Goal: Communication & Community: Share content

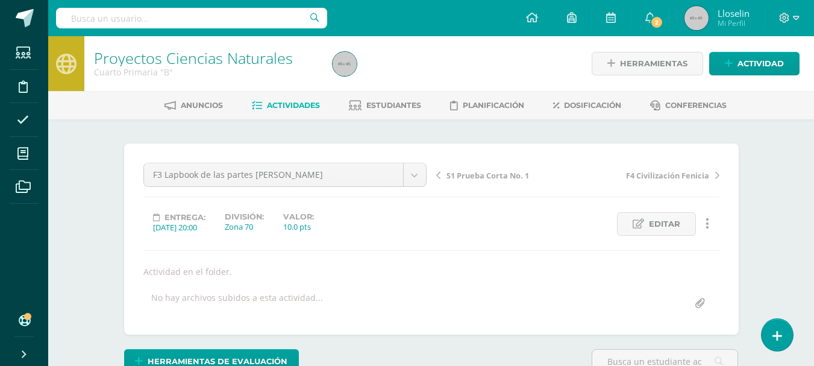
scroll to position [1, 0]
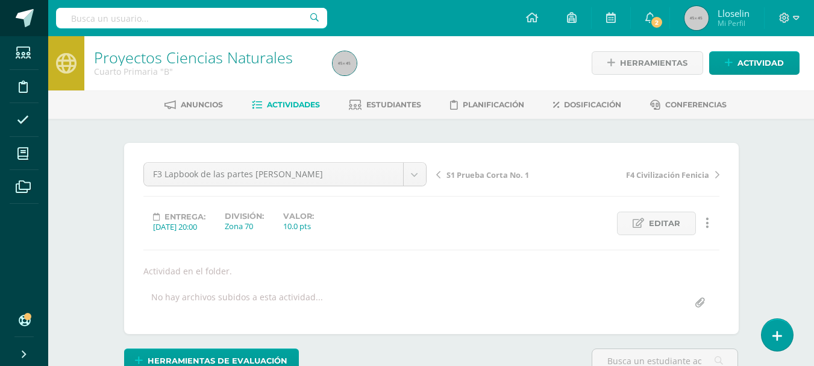
click at [22, 18] on span at bounding box center [25, 18] width 18 height 18
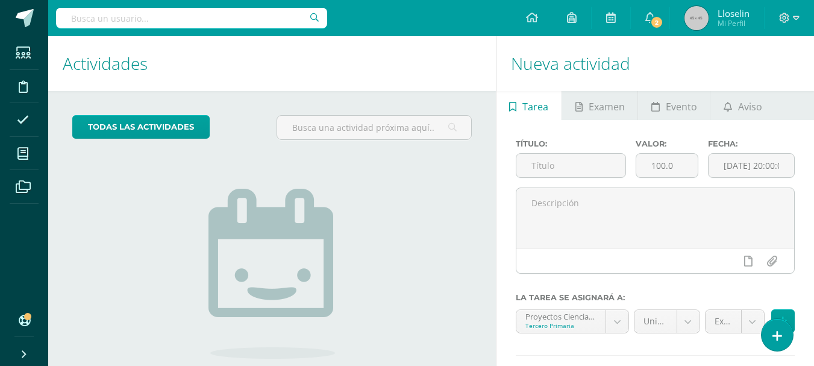
click at [17, 350] on link "Cerrar panel" at bounding box center [43, 353] width 87 height 26
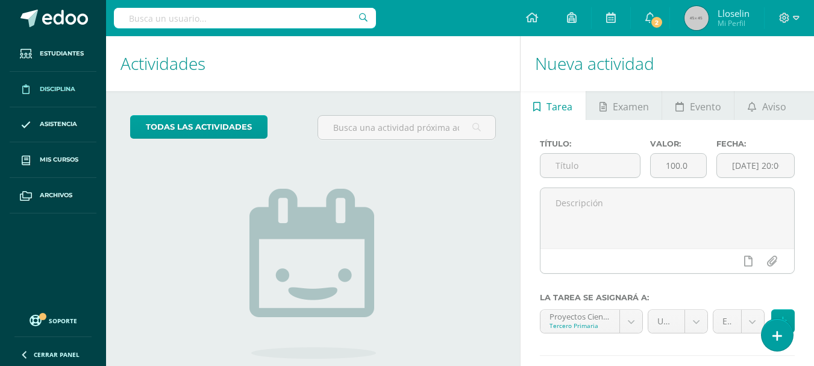
click at [43, 87] on span "Disciplina" at bounding box center [58, 89] width 36 height 10
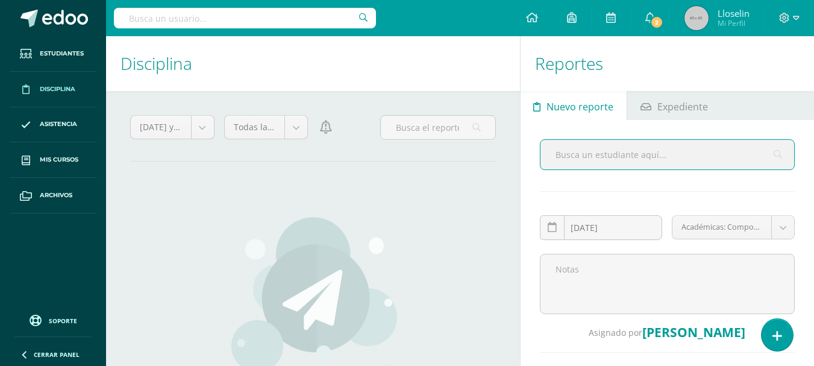
click at [595, 158] on input "text" at bounding box center [667, 155] width 254 height 30
type input "mar"
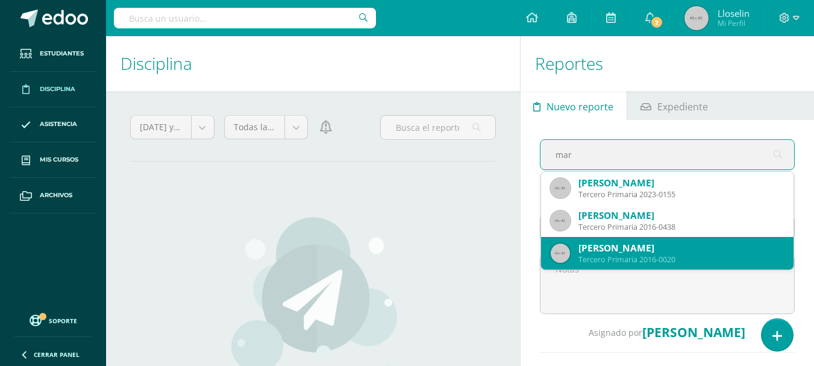
click at [631, 251] on div "Dulce María Indekeu Pérez" at bounding box center [680, 248] width 205 height 13
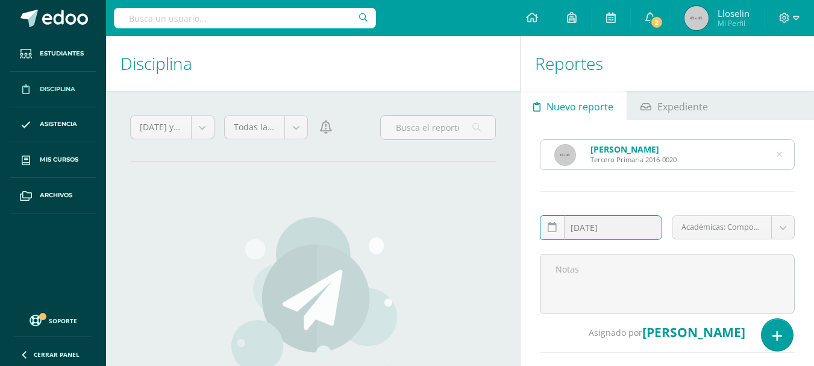
click at [628, 224] on input "[DATE]" at bounding box center [601, 227] width 122 height 23
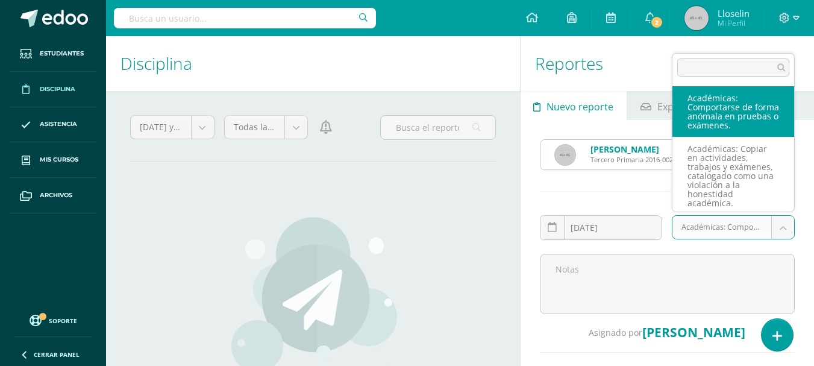
click at [782, 226] on body "Estudiantes Disciplina Asistencia Mis cursos Archivos Soporte Centro de ayuda Ú…" at bounding box center [407, 183] width 814 height 366
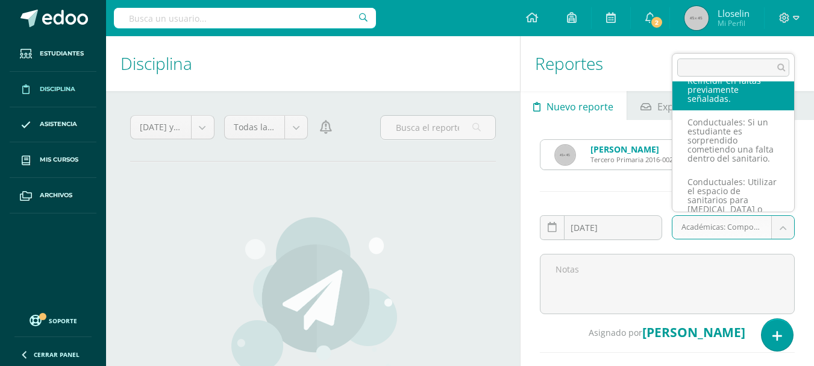
scroll to position [1860, 0]
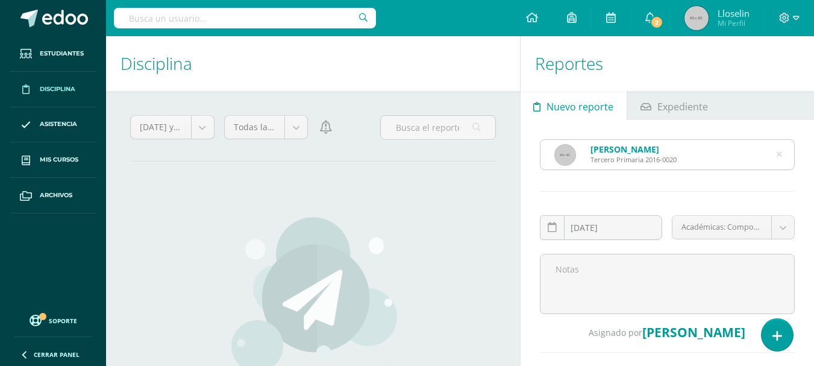
click at [636, 273] on body "Estudiantes Disciplina Asistencia Mis cursos Archivos Soporte Centro de ayuda Ú…" at bounding box center [407, 183] width 814 height 366
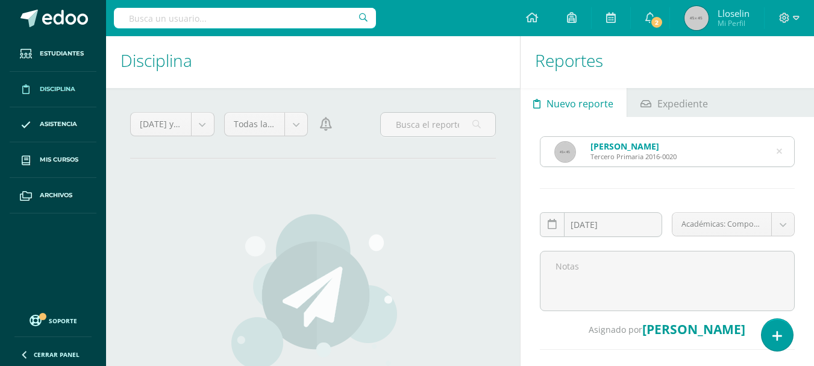
scroll to position [0, 0]
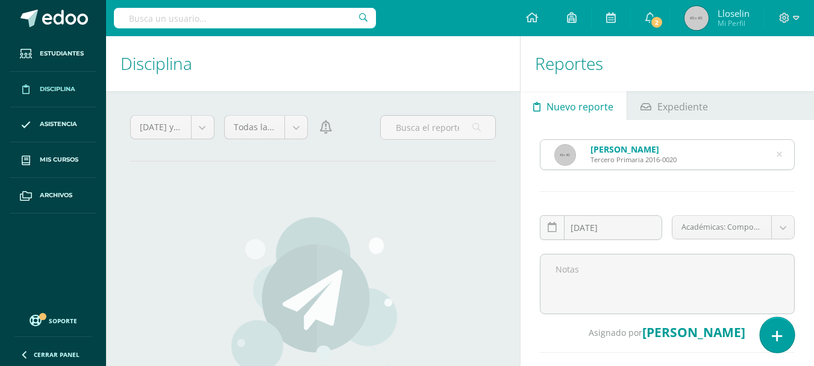
click at [781, 338] on icon at bounding box center [777, 336] width 11 height 14
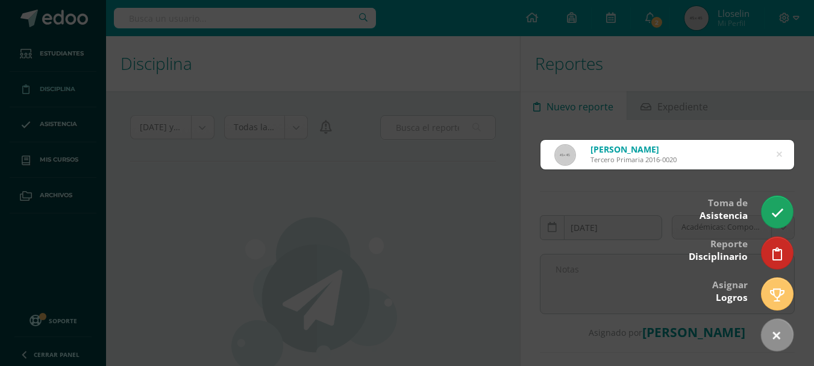
click at [405, 200] on div at bounding box center [407, 183] width 814 height 366
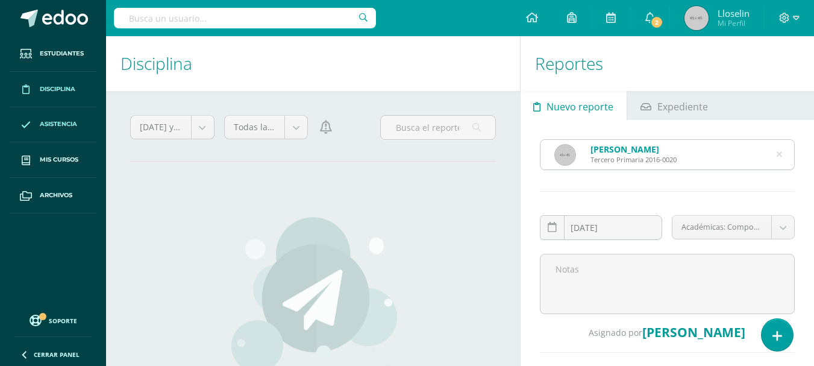
click at [48, 120] on span "Asistencia" at bounding box center [58, 124] width 37 height 10
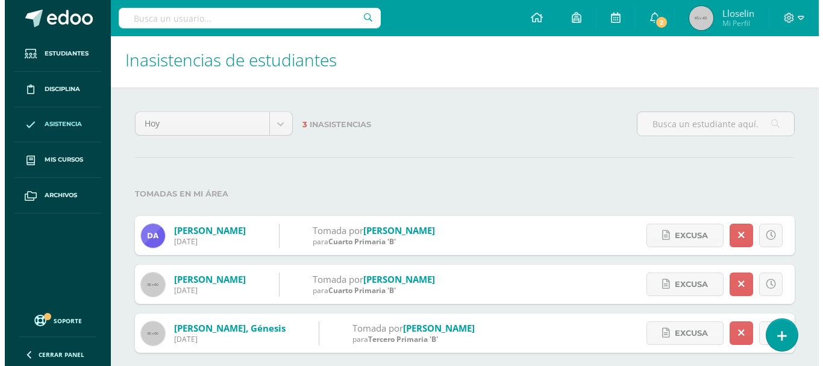
scroll to position [4, 0]
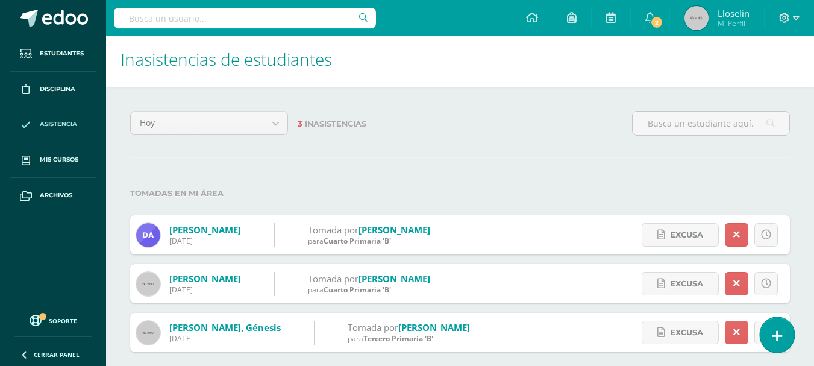
click at [782, 338] on link at bounding box center [776, 334] width 34 height 35
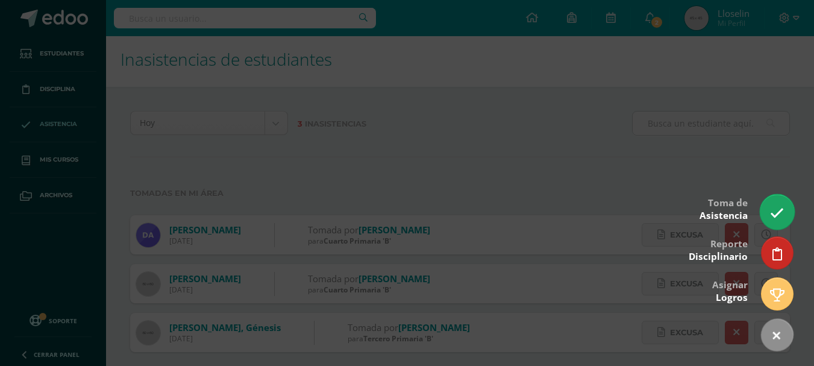
click at [773, 220] on link at bounding box center [776, 211] width 34 height 35
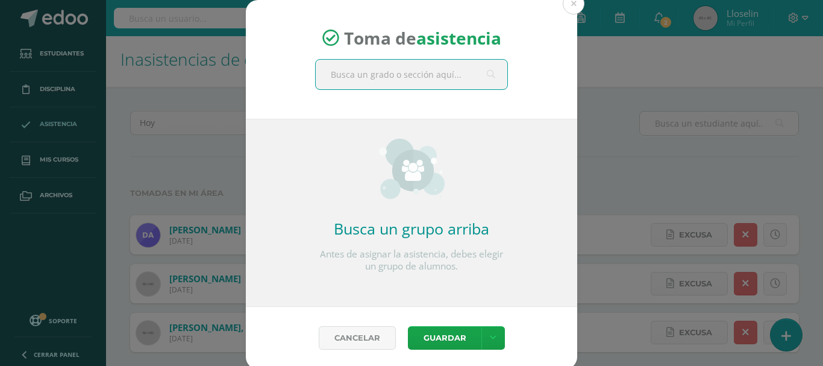
click at [429, 83] on input "text" at bounding box center [412, 75] width 192 height 30
type input "cuart"
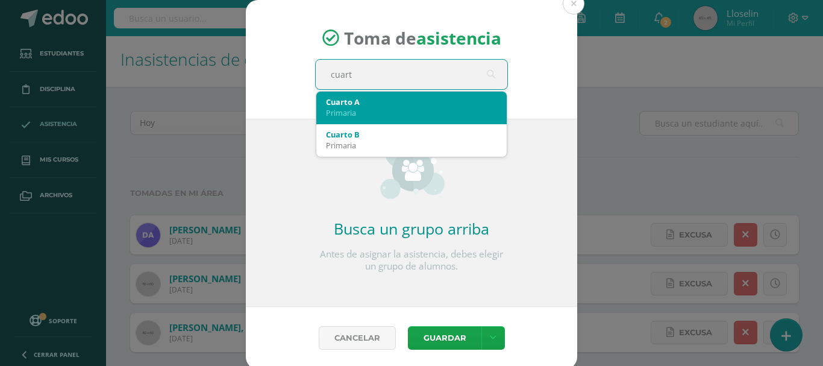
click at [397, 102] on div "Cuarto A" at bounding box center [411, 101] width 171 height 11
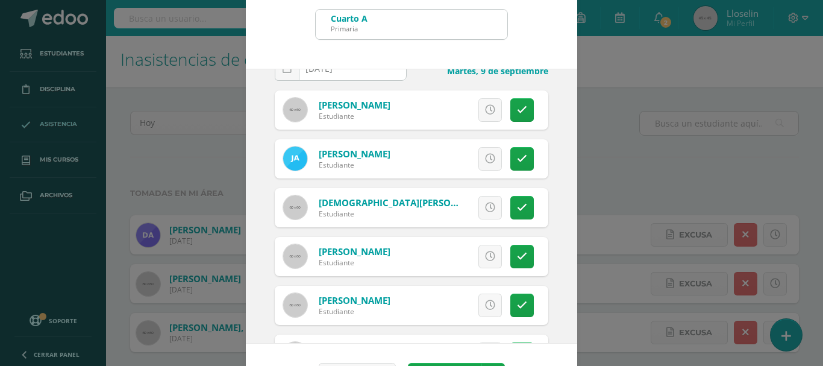
scroll to position [0, 0]
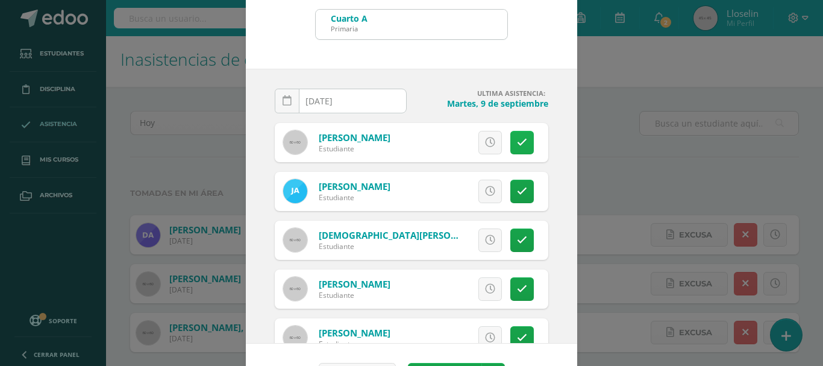
click at [510, 137] on link at bounding box center [521, 142] width 23 height 23
click at [516, 151] on link at bounding box center [521, 142] width 23 height 23
click at [478, 152] on link at bounding box center [489, 142] width 23 height 23
click at [459, 146] on span "Excusa" at bounding box center [469, 142] width 33 height 22
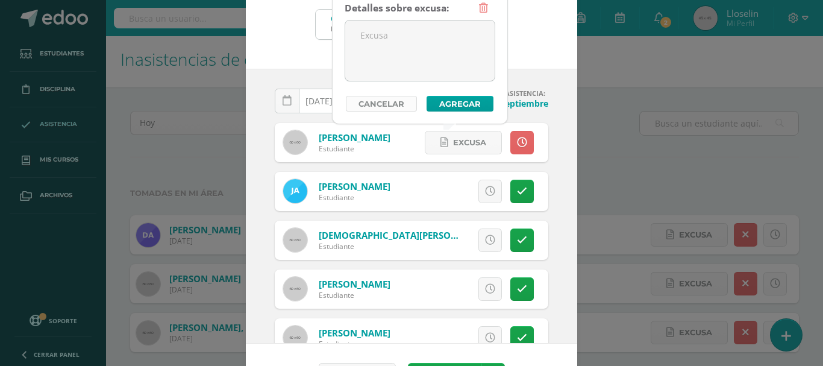
click at [396, 96] on link "Cancelar" at bounding box center [381, 104] width 71 height 16
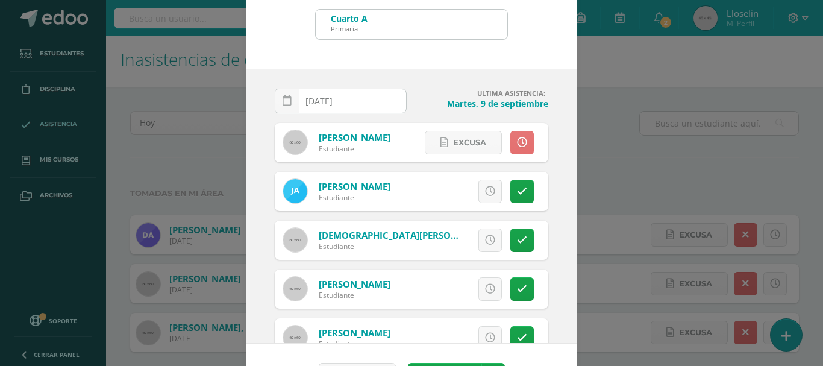
click at [515, 148] on link at bounding box center [521, 142] width 23 height 23
click at [514, 144] on link at bounding box center [521, 142] width 23 height 23
click at [453, 138] on span "Excusa" at bounding box center [469, 142] width 33 height 22
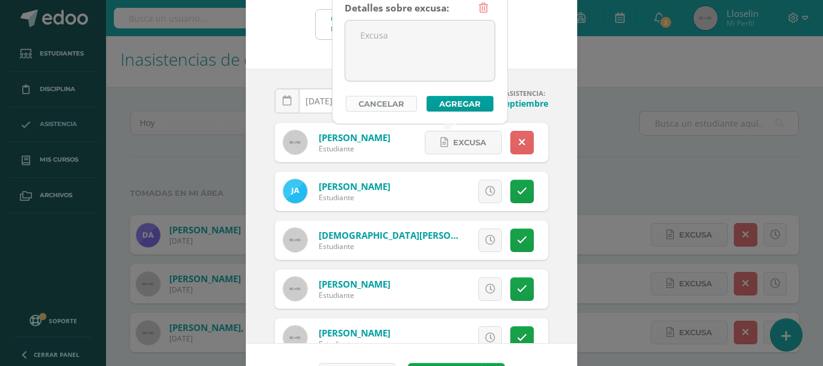
click at [402, 102] on link "Cancelar" at bounding box center [381, 104] width 71 height 16
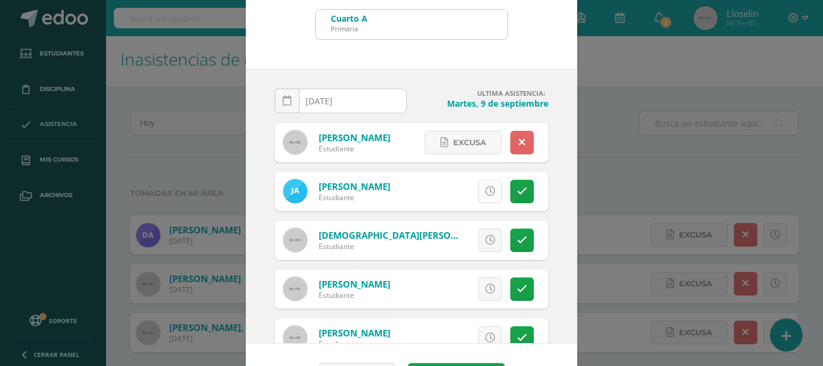
click at [485, 192] on icon at bounding box center [490, 191] width 10 height 10
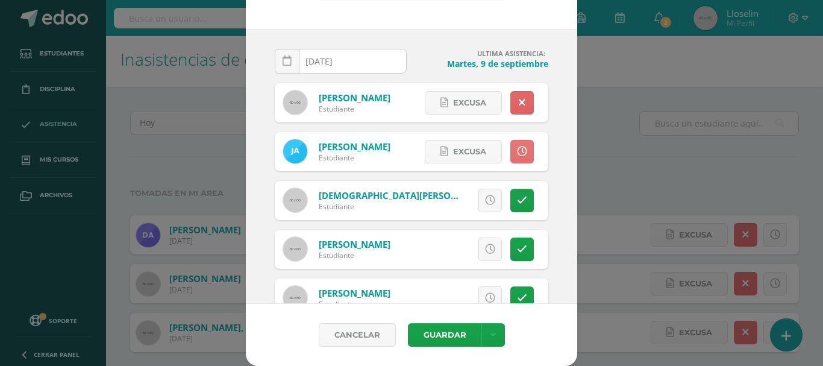
click at [517, 146] on icon at bounding box center [522, 151] width 10 height 10
click at [510, 113] on link at bounding box center [521, 102] width 23 height 23
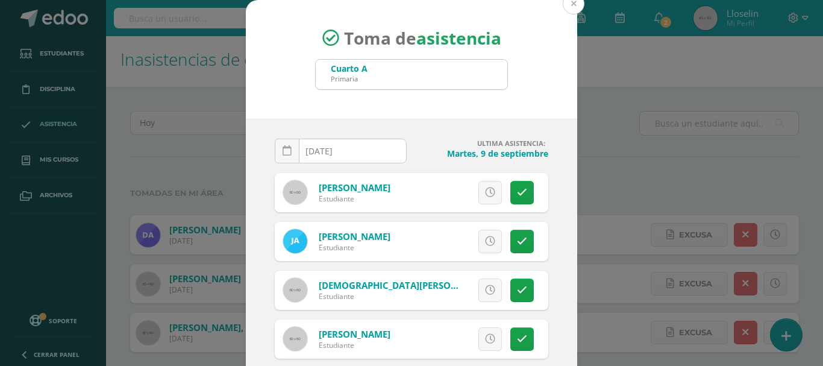
click at [569, 7] on button at bounding box center [574, 4] width 22 height 22
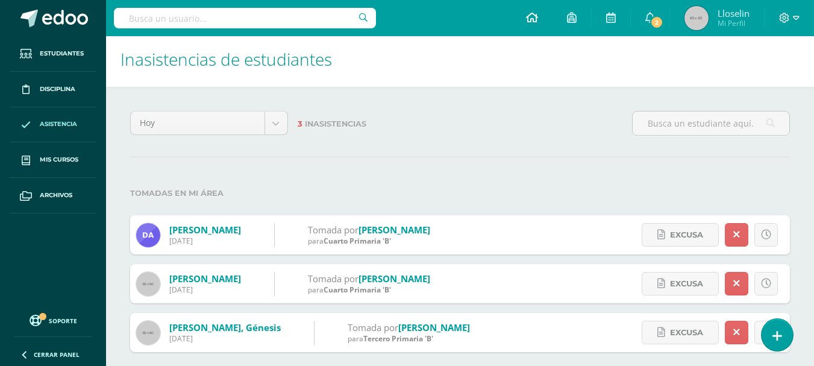
click at [535, 5] on link at bounding box center [531, 18] width 41 height 36
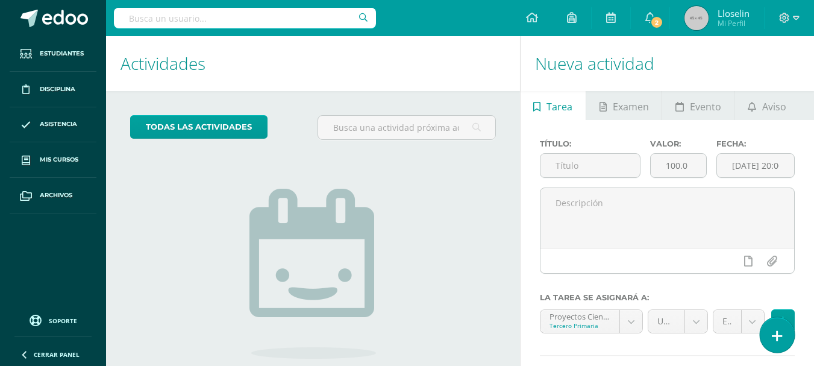
click at [781, 339] on icon at bounding box center [777, 336] width 11 height 14
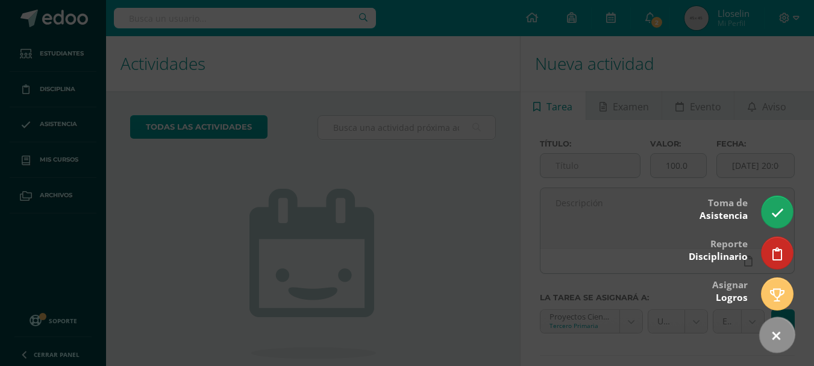
click at [781, 339] on link at bounding box center [776, 334] width 49 height 49
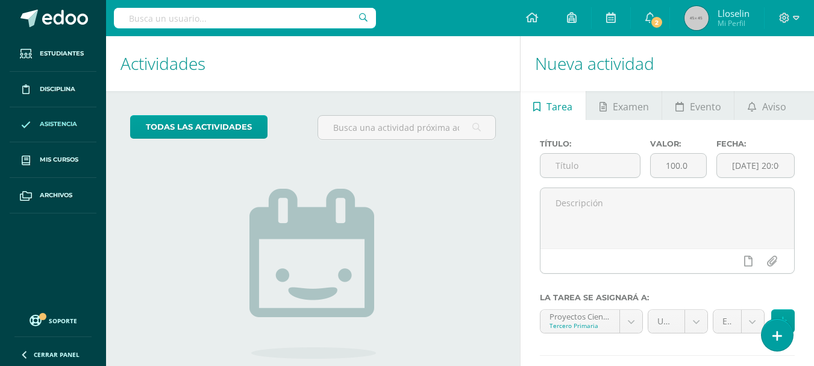
click at [45, 124] on span "Asistencia" at bounding box center [58, 124] width 37 height 10
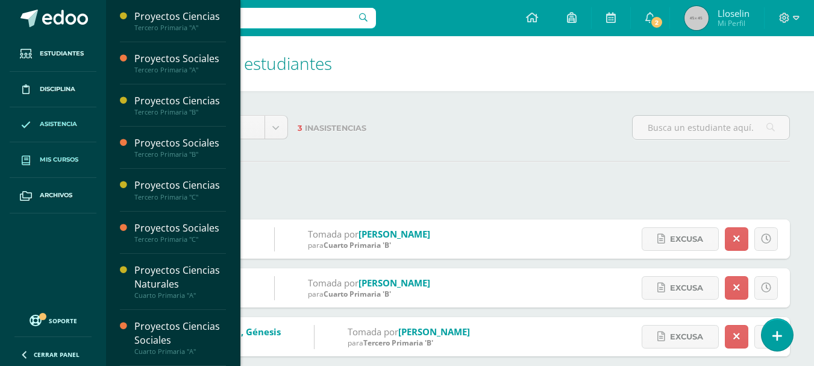
click at [66, 164] on span "Mis cursos" at bounding box center [59, 160] width 39 height 10
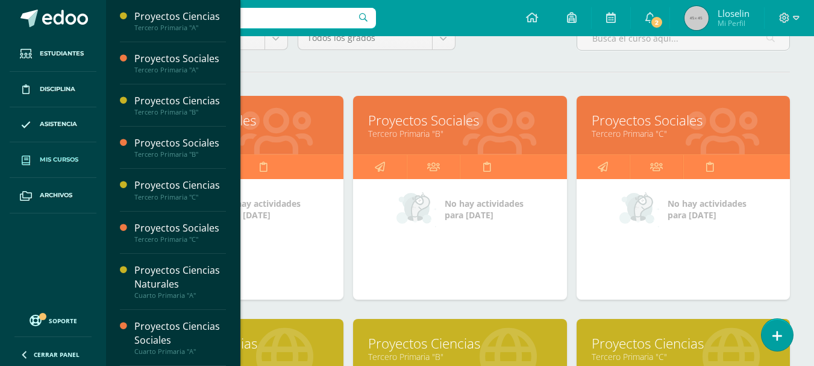
scroll to position [129, 0]
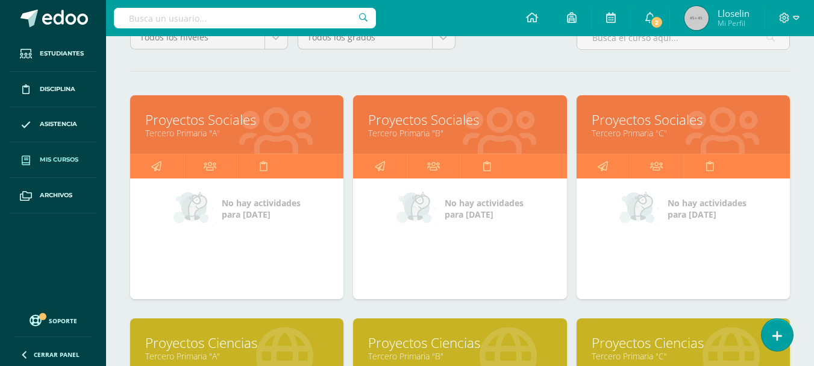
click at [39, 156] on link "Mis cursos" at bounding box center [53, 160] width 87 height 36
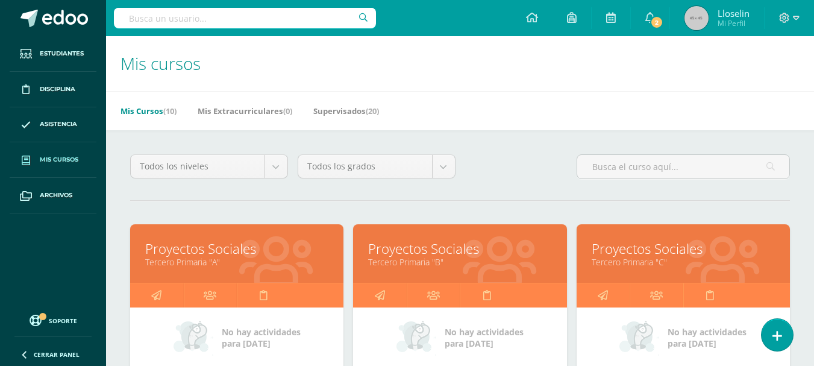
click at [213, 246] on link "Proyectos Sociales" at bounding box center [236, 248] width 183 height 19
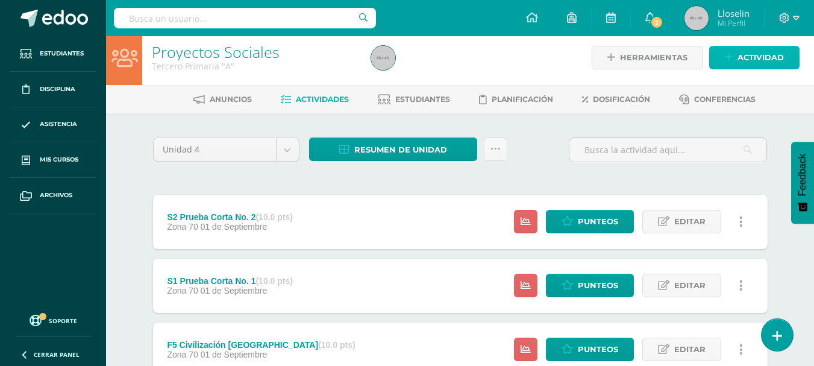
click at [746, 57] on span "Actividad" at bounding box center [760, 57] width 46 height 22
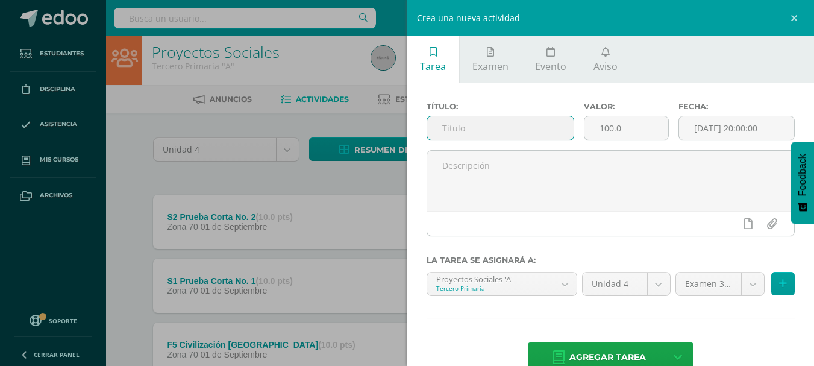
click at [467, 126] on input "text" at bounding box center [500, 127] width 146 height 23
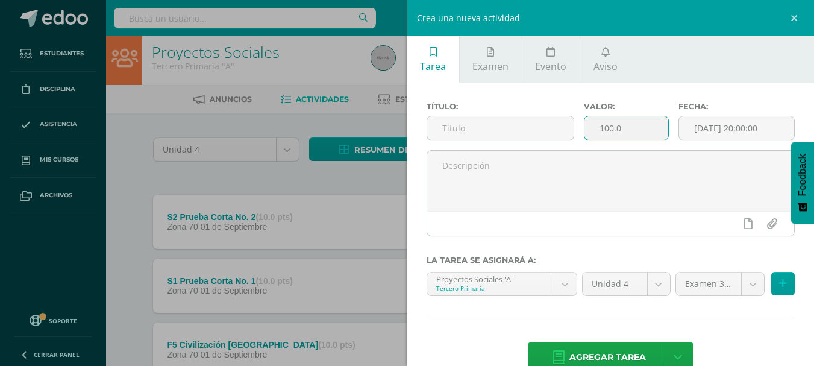
click at [637, 129] on input "100.0" at bounding box center [626, 127] width 84 height 23
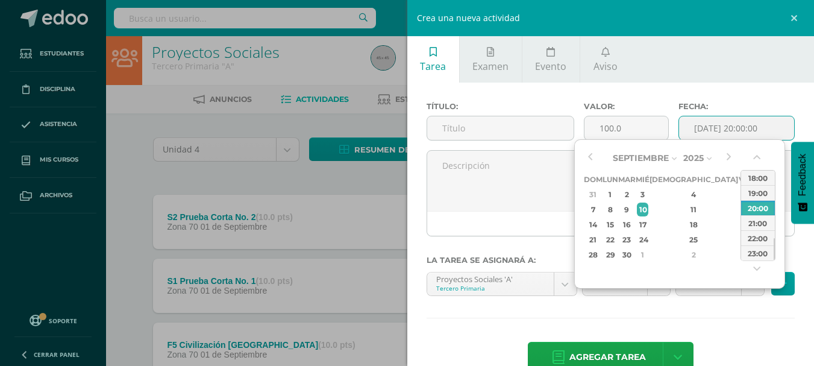
click at [723, 133] on input "2025-09-10 20:00:00" at bounding box center [736, 127] width 115 height 23
type input "2025-09-10 20:00"
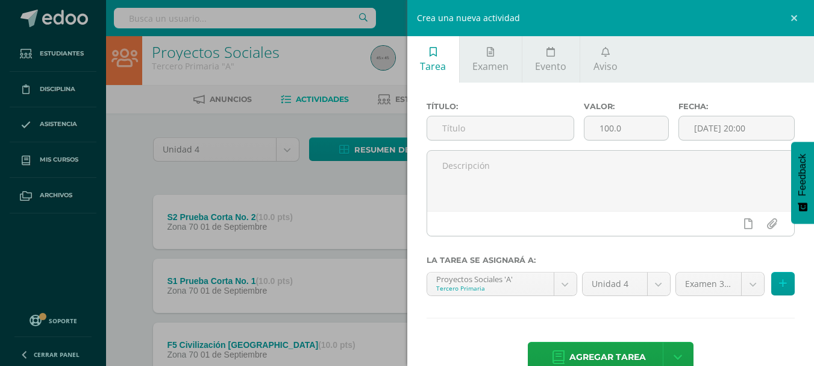
click at [566, 83] on div "Título: Valor: 100.0 Fecha: 2025-09-10 20:00 La tarea se asignará a: Proyectos …" at bounding box center [610, 238] width 407 height 311
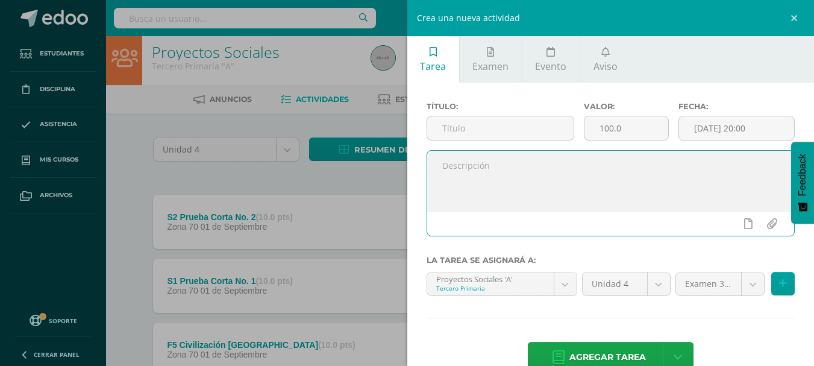
click at [503, 158] on textarea at bounding box center [610, 181] width 367 height 60
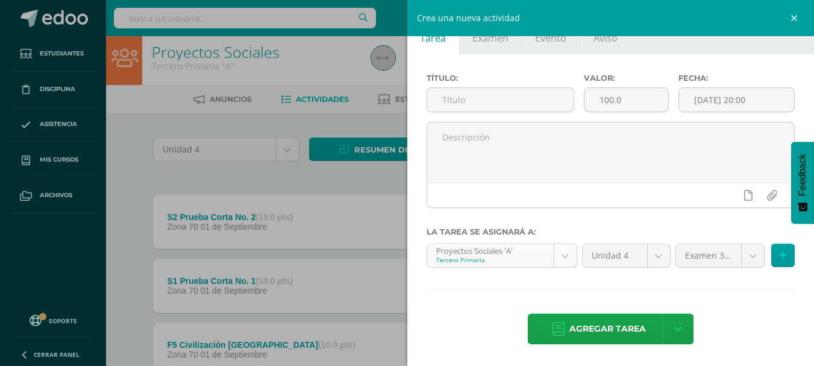
click at [779, 257] on icon at bounding box center [783, 255] width 8 height 10
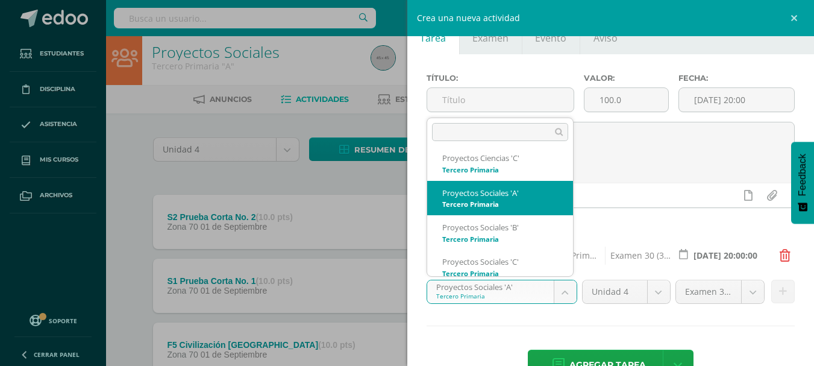
scroll to position [74, 0]
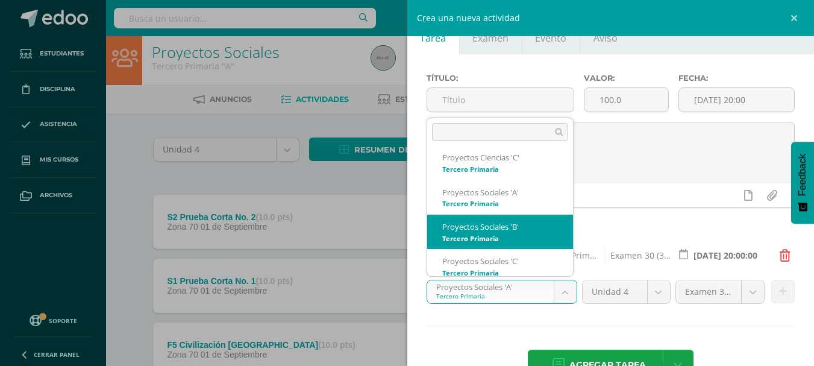
select select "28986"
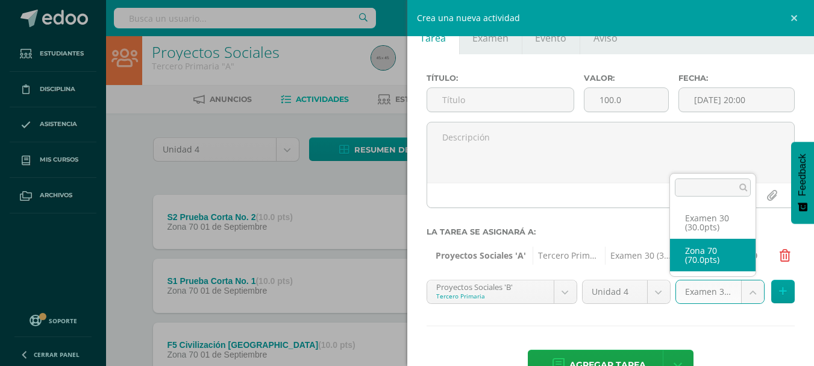
select select "46247"
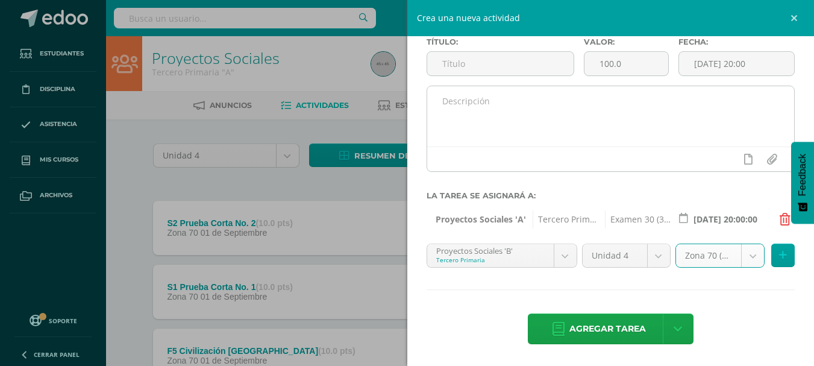
scroll to position [0, 0]
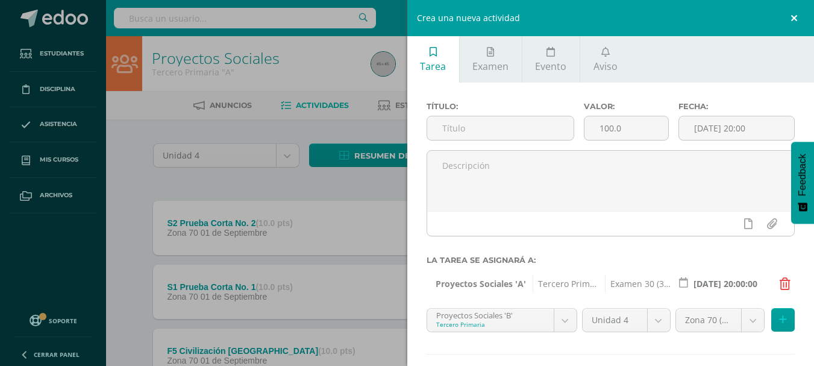
click at [798, 16] on link at bounding box center [796, 18] width 36 height 36
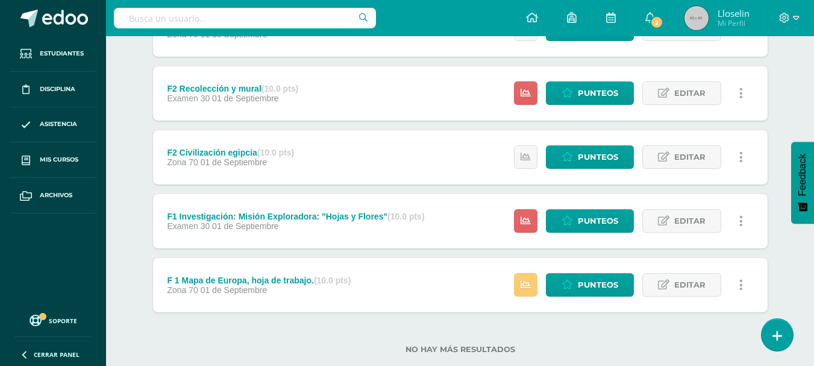
scroll to position [544, 0]
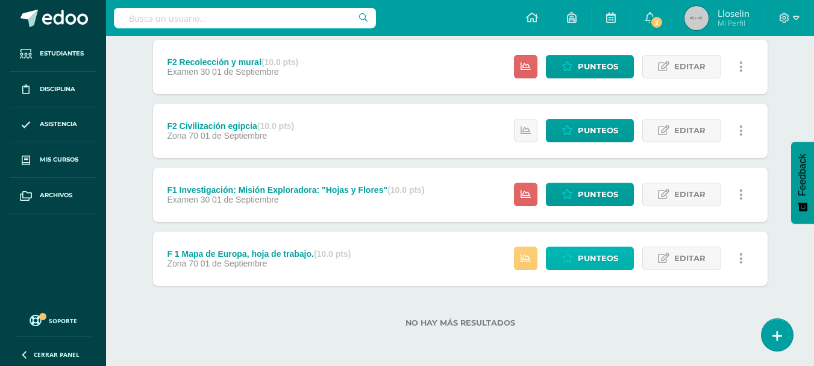
click at [593, 258] on span "Punteos" at bounding box center [598, 258] width 40 height 22
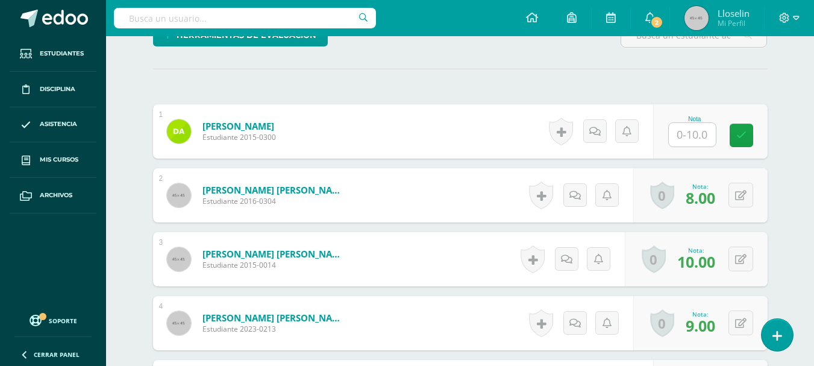
scroll to position [344, 0]
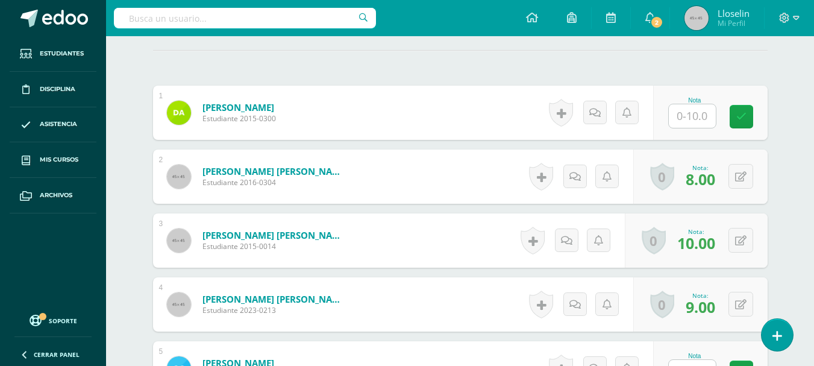
click at [703, 112] on input "text" at bounding box center [692, 115] width 47 height 23
click at [697, 107] on input "text" at bounding box center [699, 116] width 48 height 24
click at [704, 113] on span "5.00" at bounding box center [700, 115] width 30 height 20
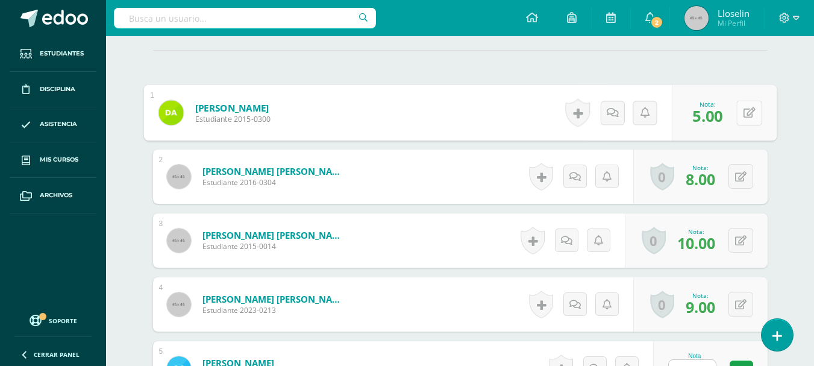
click at [734, 113] on div "0 [GEOGRAPHIC_DATA] Logros obtenidos Aún no hay logros agregados Nota: 5.00" at bounding box center [724, 113] width 105 height 56
click at [743, 115] on icon at bounding box center [749, 112] width 12 height 10
type input "0"
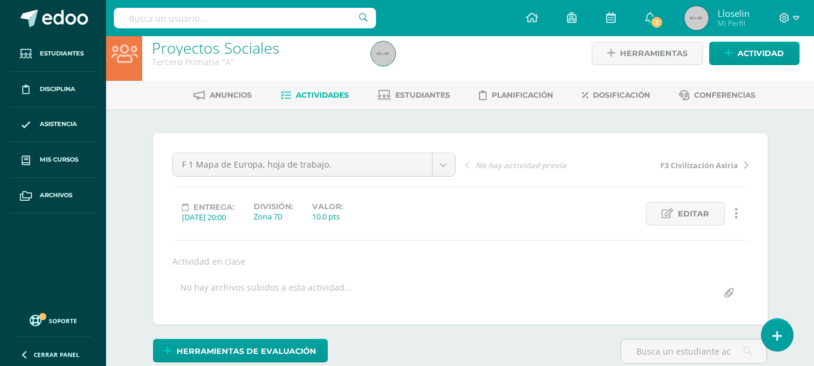
scroll to position [0, 0]
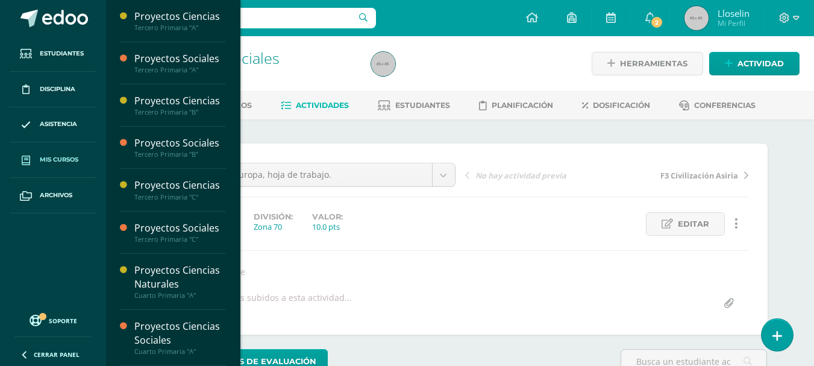
click at [53, 158] on span "Mis cursos" at bounding box center [59, 160] width 39 height 10
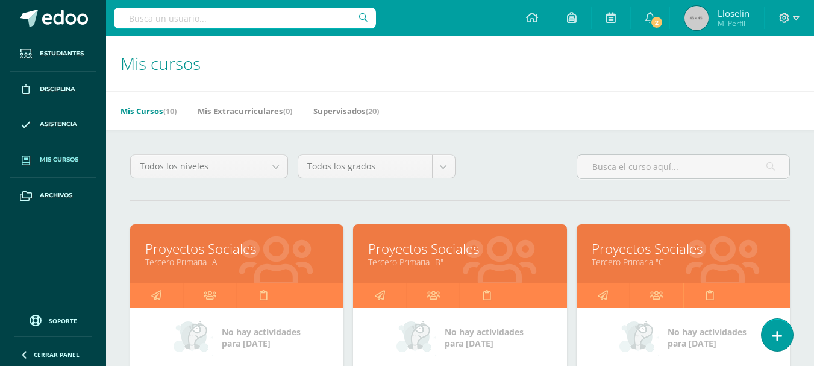
click at [213, 241] on link "Proyectos Sociales" at bounding box center [236, 248] width 183 height 19
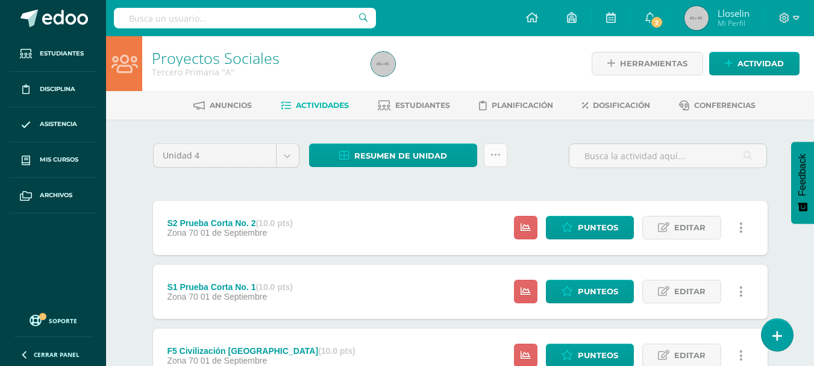
click at [500, 151] on link at bounding box center [495, 154] width 23 height 23
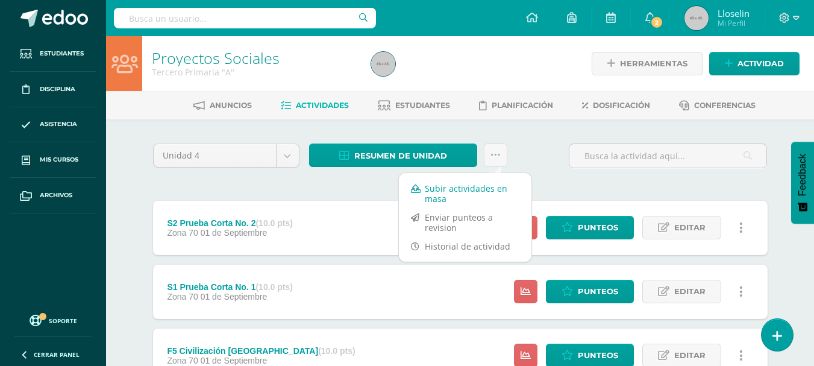
click at [428, 191] on link "Subir actividades en masa" at bounding box center [465, 193] width 132 height 29
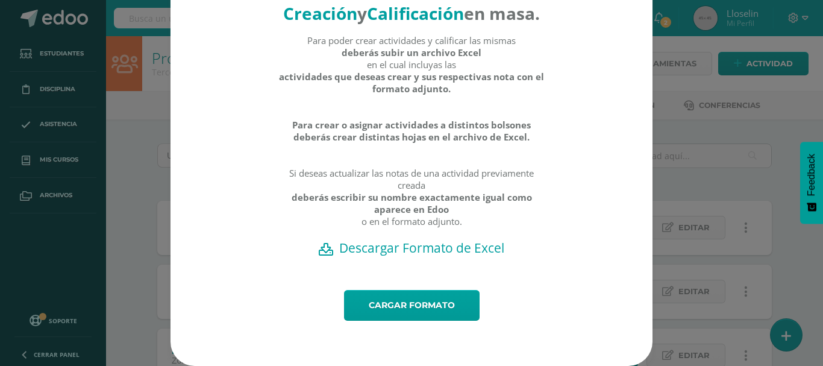
scroll to position [63, 0]
click at [406, 252] on h2 "Descargar Formato de Excel" at bounding box center [412, 247] width 440 height 17
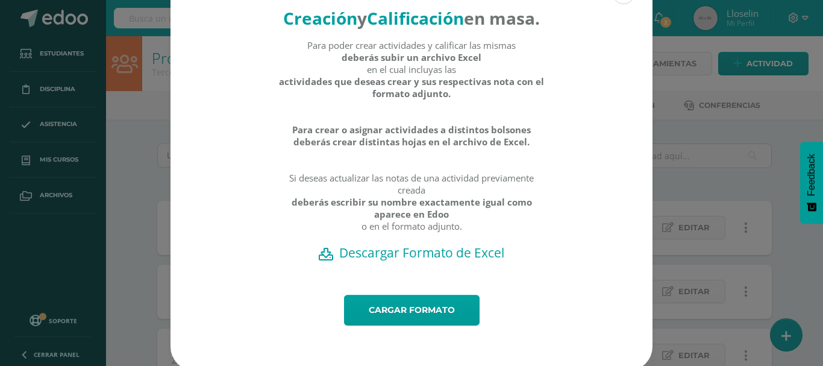
scroll to position [0, 0]
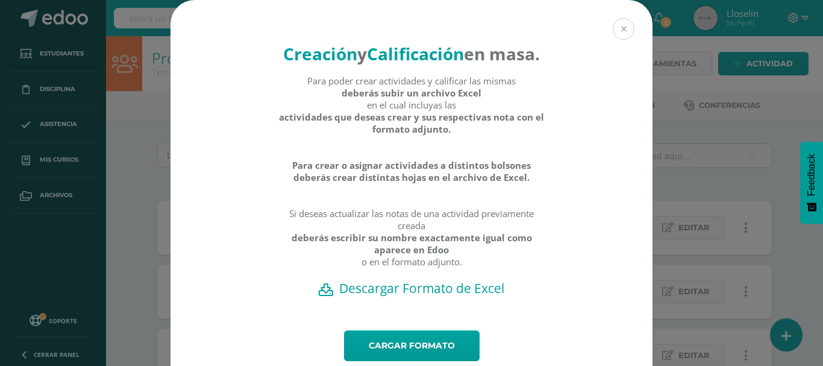
click at [626, 29] on button at bounding box center [624, 29] width 22 height 22
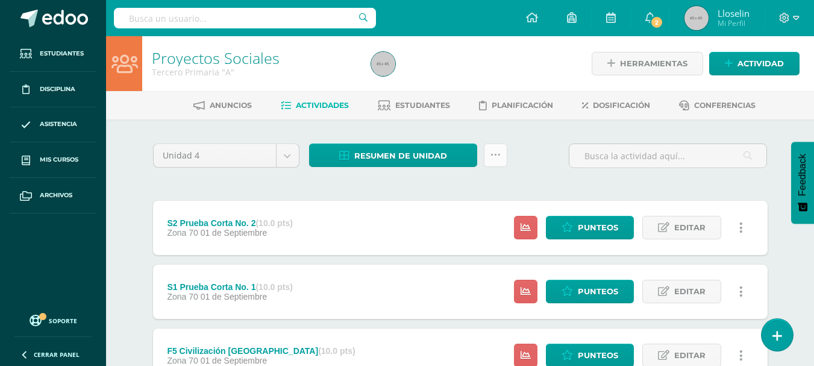
click at [495, 160] on link at bounding box center [495, 154] width 23 height 23
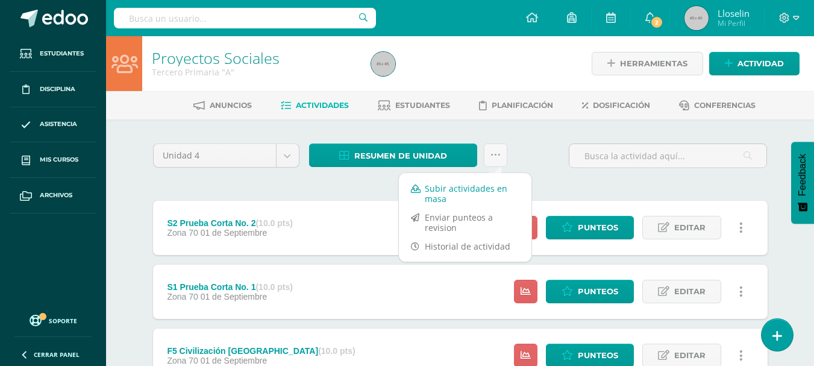
click at [438, 193] on link "Subir actividades en masa" at bounding box center [465, 193] width 132 height 29
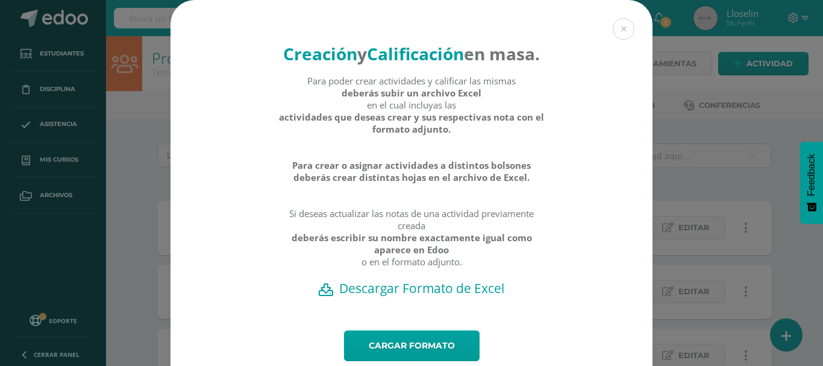
scroll to position [63, 0]
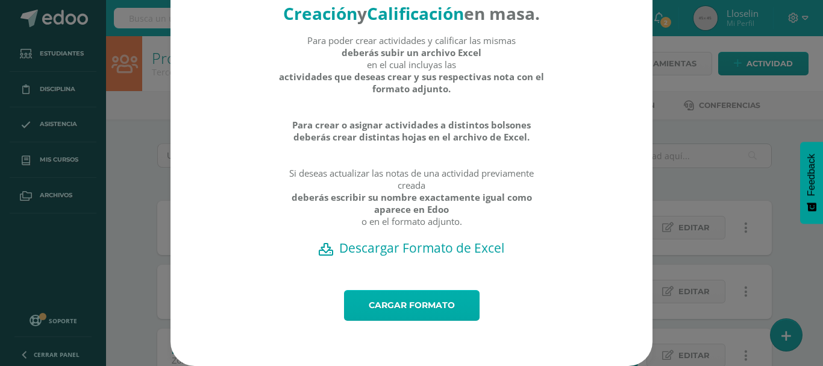
click at [432, 310] on link "Cargar formato" at bounding box center [412, 305] width 136 height 31
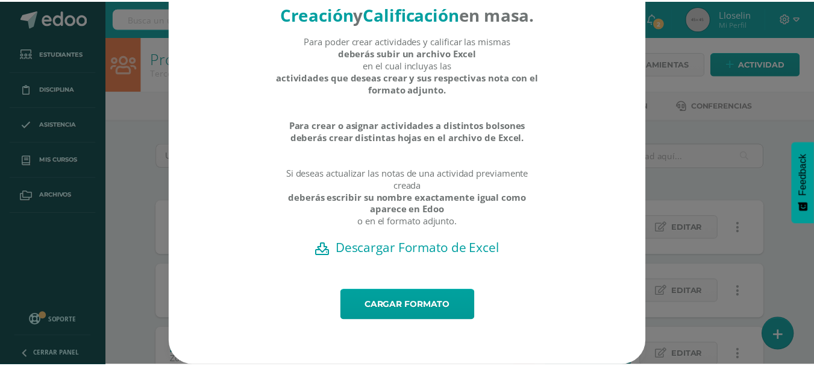
scroll to position [0, 0]
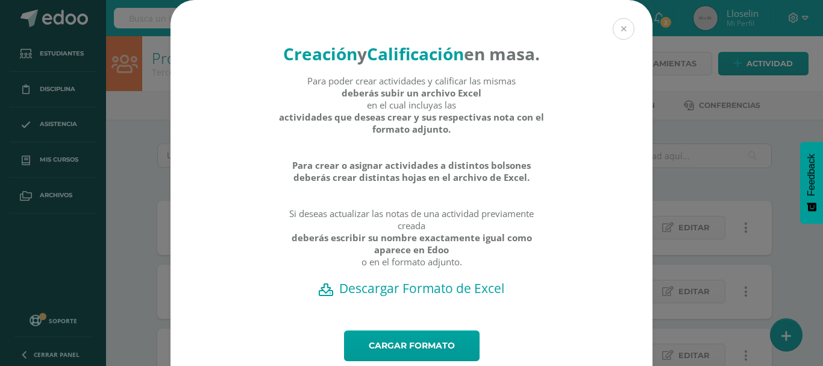
click at [623, 32] on button at bounding box center [624, 29] width 22 height 22
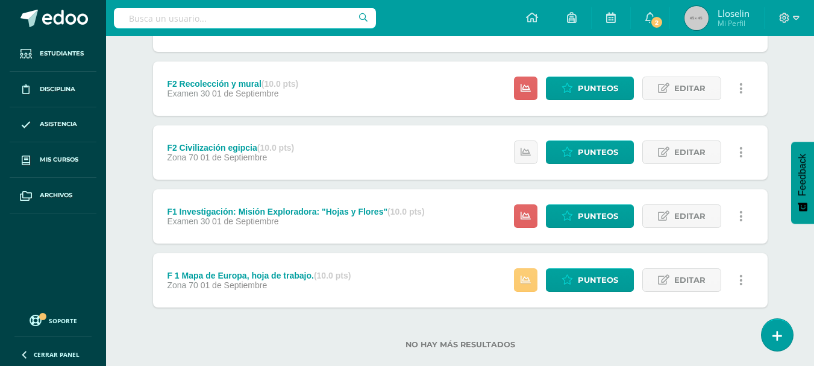
scroll to position [523, 0]
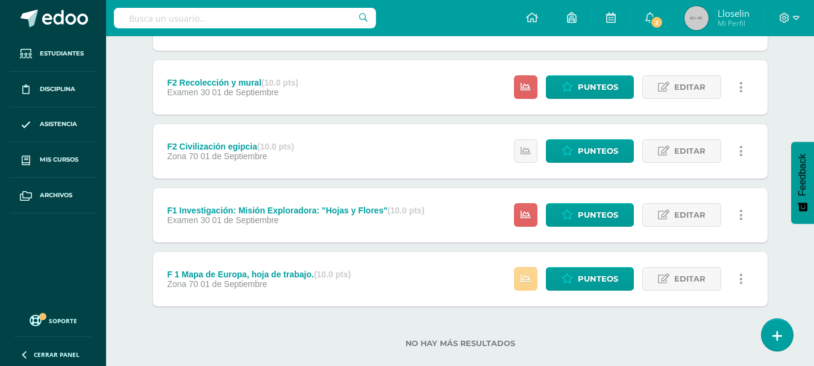
click at [523, 282] on icon at bounding box center [525, 278] width 10 height 10
click at [475, 276] on div "F 1 Mapa de Europa, hoja de trabajo. (10.0 pts) Zona 70 01 de Septiembre Punteo…" at bounding box center [460, 279] width 614 height 54
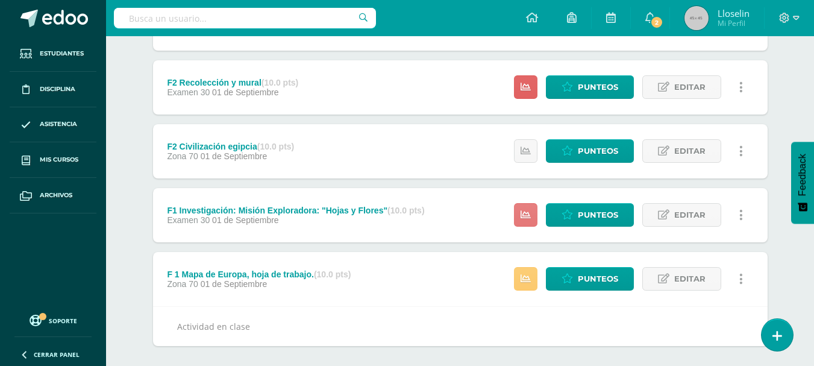
click at [530, 218] on icon at bounding box center [525, 215] width 10 height 10
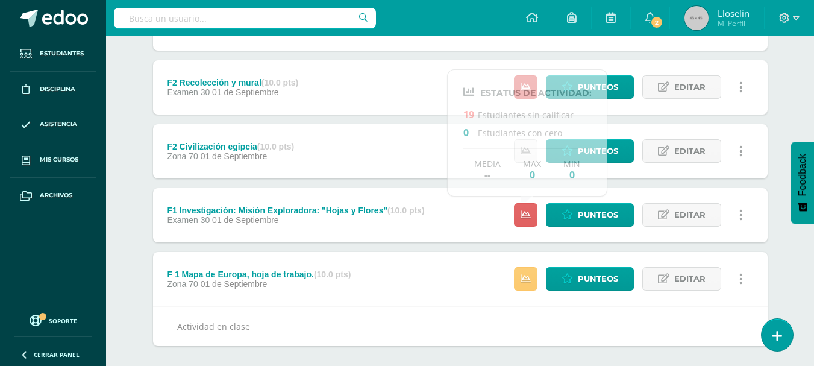
click at [396, 175] on div "F2 Civilización egipcia (10.0 pts) Zona 70 01 de Septiembre Estatus de Activida…" at bounding box center [460, 151] width 614 height 54
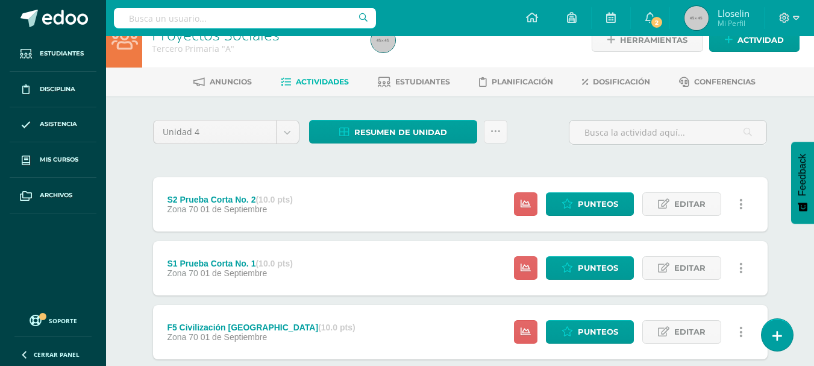
scroll to position [0, 0]
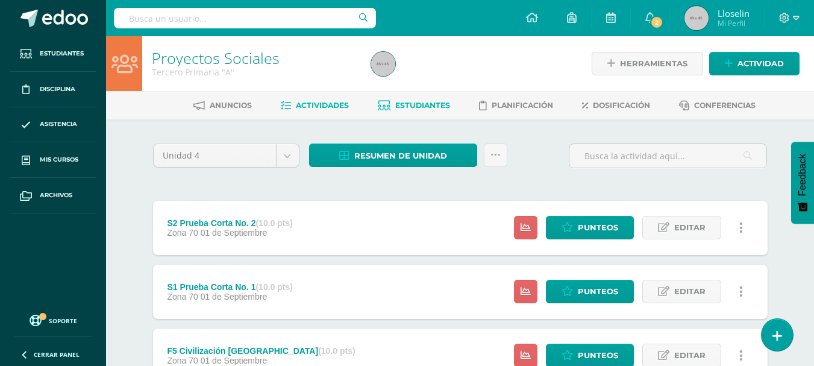
click at [414, 113] on link "Estudiantes" at bounding box center [414, 105] width 72 height 19
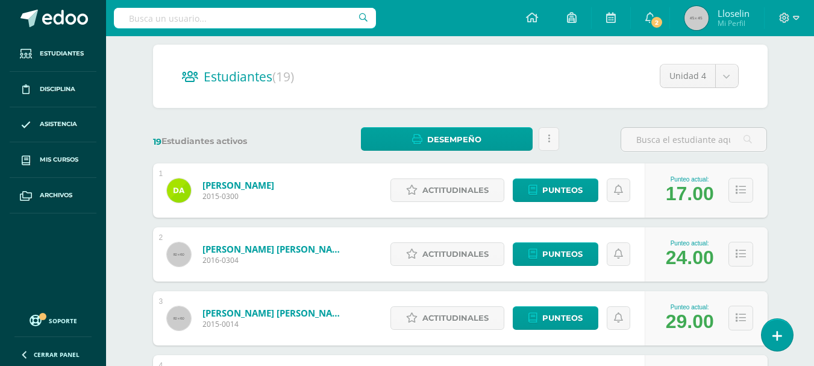
scroll to position [101, 0]
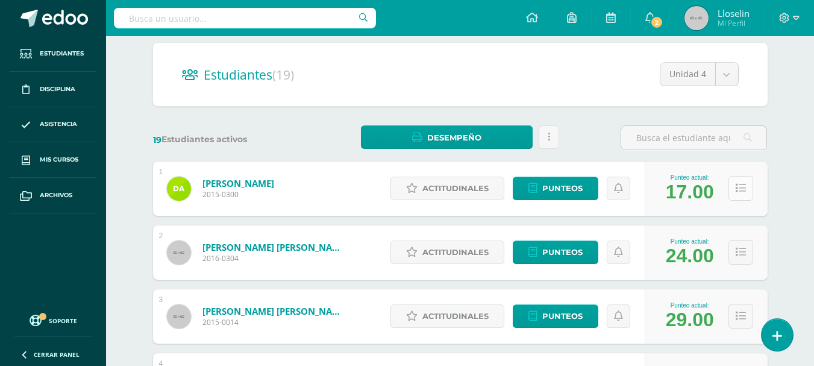
click at [746, 189] on button at bounding box center [740, 188] width 25 height 25
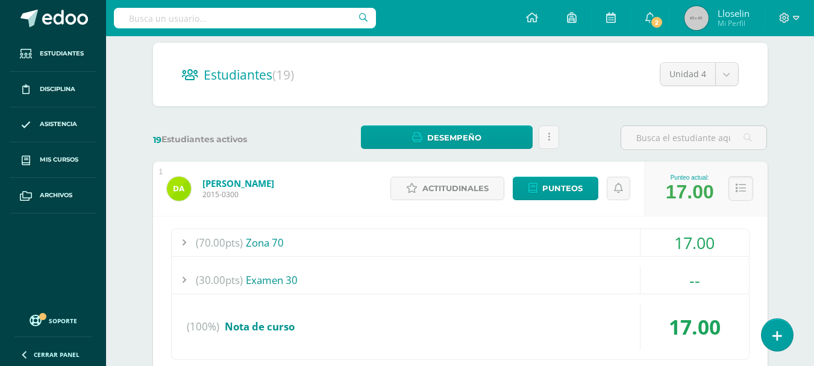
click at [238, 237] on span "(70.00pts)" at bounding box center [219, 242] width 47 height 27
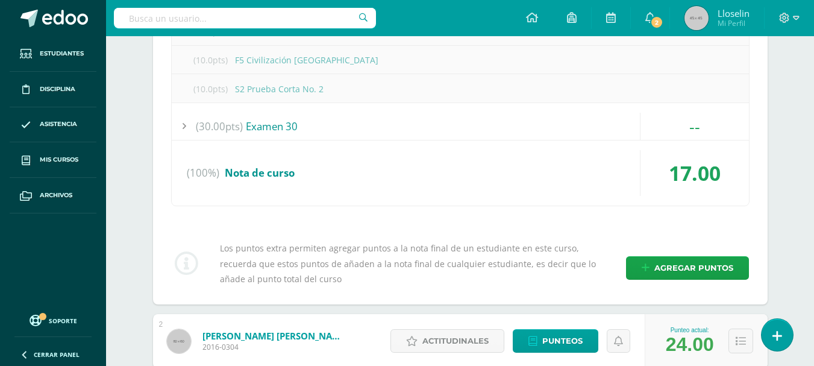
scroll to position [456, 0]
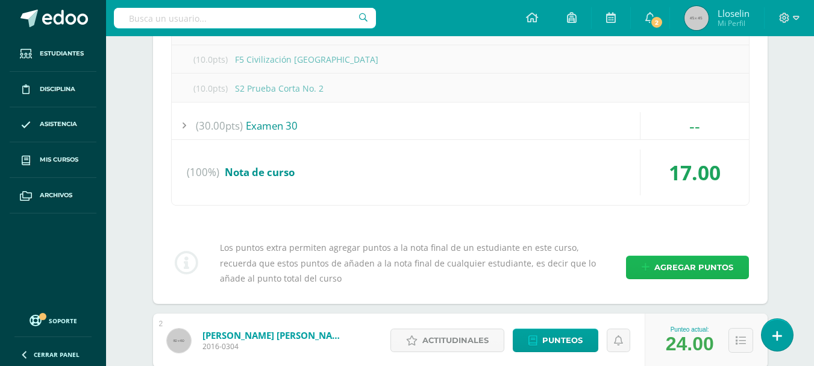
click at [676, 276] on span "Agregar puntos" at bounding box center [693, 267] width 79 height 22
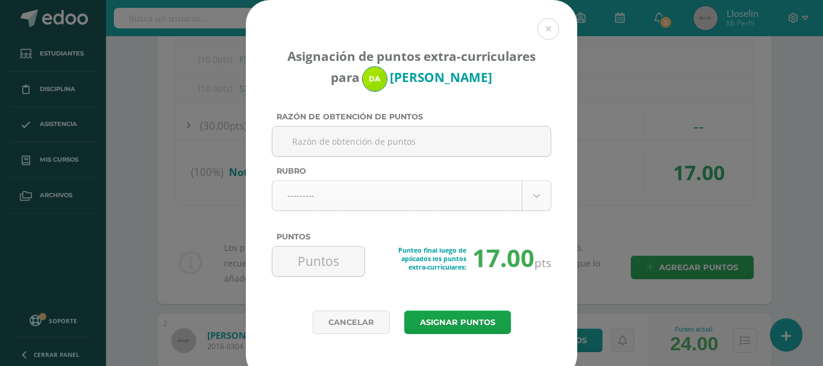
click at [310, 251] on input "Puntos" at bounding box center [318, 261] width 83 height 30
click at [349, 323] on link "Cancelar" at bounding box center [351, 321] width 77 height 23
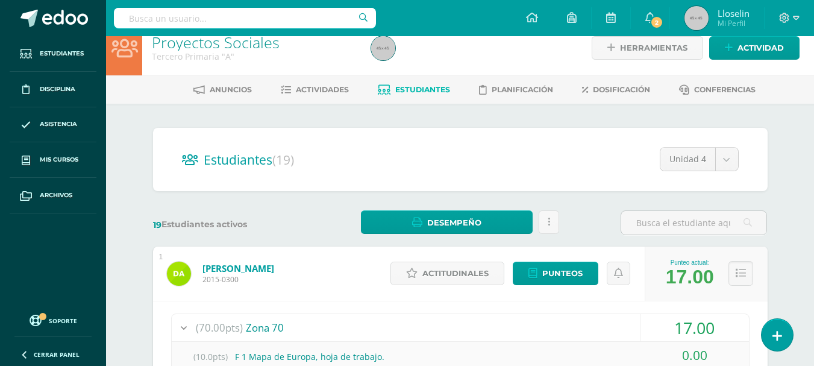
scroll to position [15, 0]
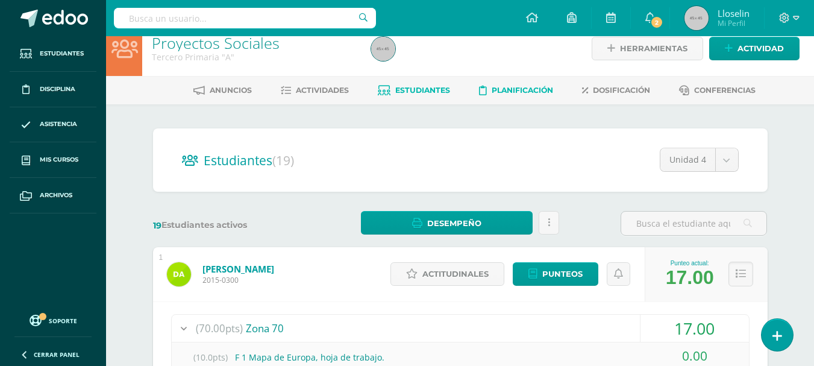
click at [524, 96] on link "Planificación" at bounding box center [516, 90] width 74 height 19
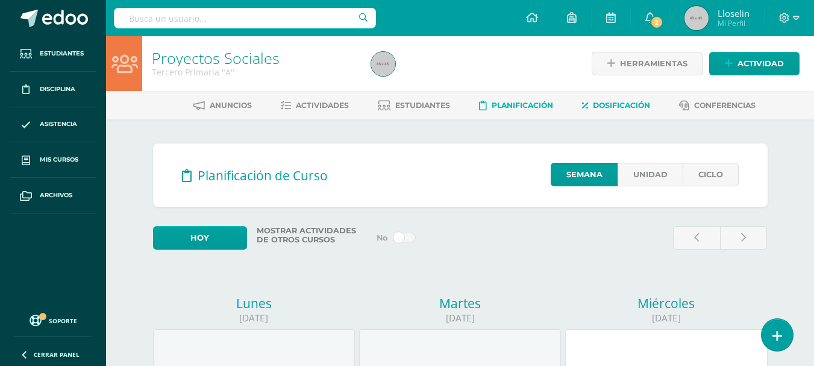
click at [614, 108] on span "Dosificación" at bounding box center [621, 105] width 57 height 9
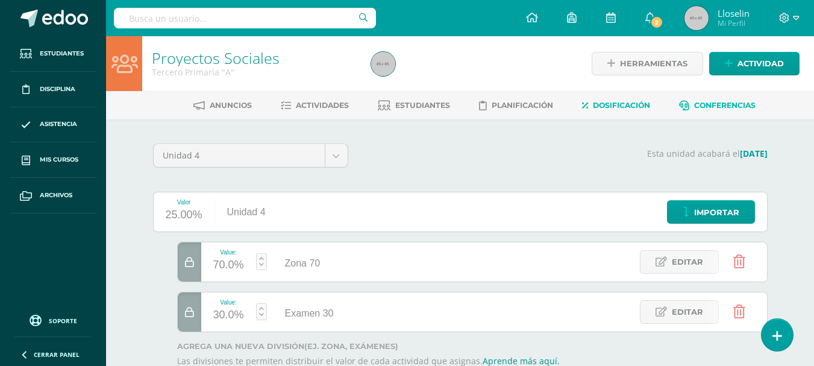
click at [725, 108] on span "Conferencias" at bounding box center [724, 105] width 61 height 9
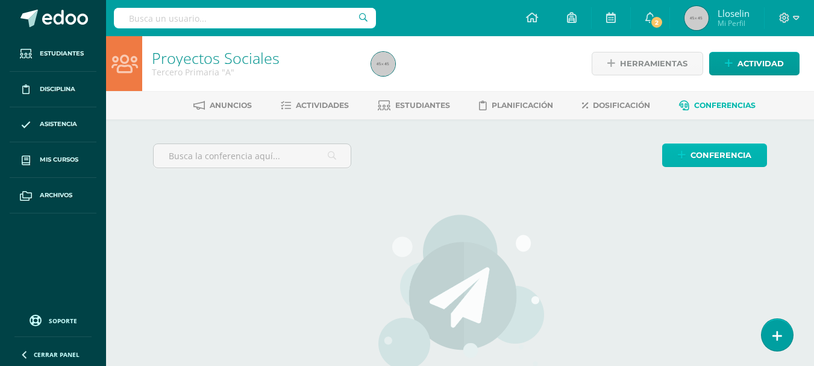
click at [724, 148] on span "Conferencia" at bounding box center [720, 155] width 61 height 22
click at [417, 159] on div "Conferencia Crear conferencia personalizada Nombre de la conferencia: Utilizar …" at bounding box center [460, 160] width 624 height 34
click at [215, 111] on link "Anuncios" at bounding box center [222, 105] width 58 height 19
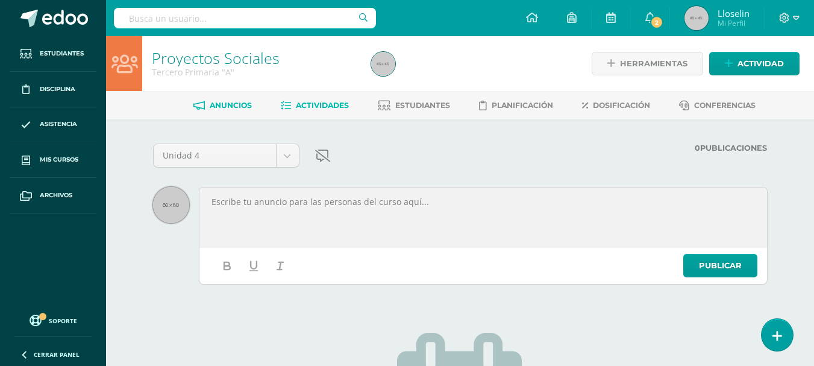
click at [312, 112] on link "Actividades" at bounding box center [315, 105] width 68 height 19
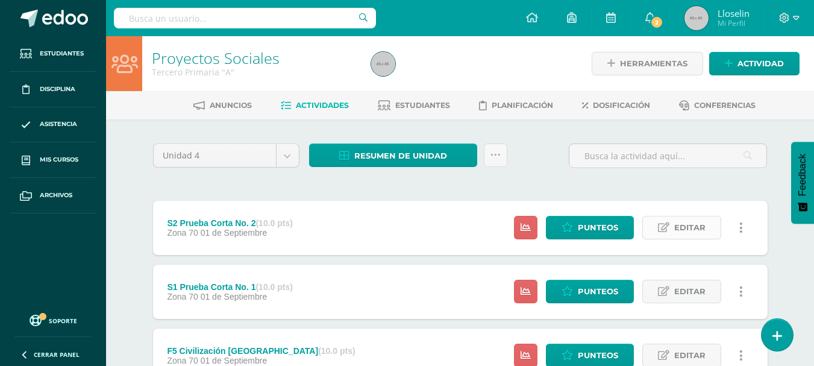
click at [700, 237] on span "Editar" at bounding box center [689, 227] width 31 height 22
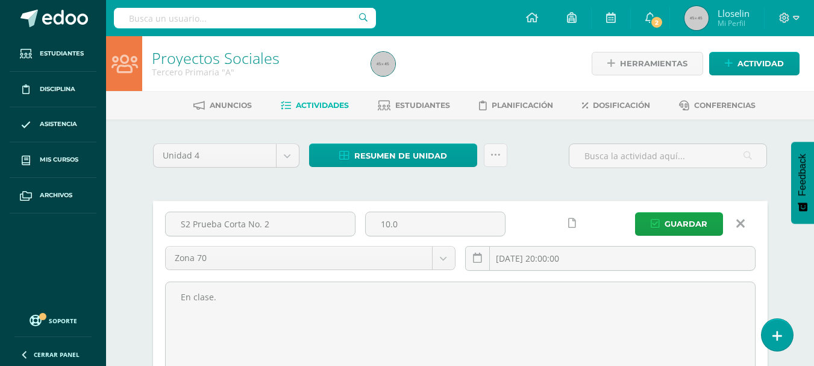
click at [743, 219] on icon at bounding box center [740, 223] width 8 height 13
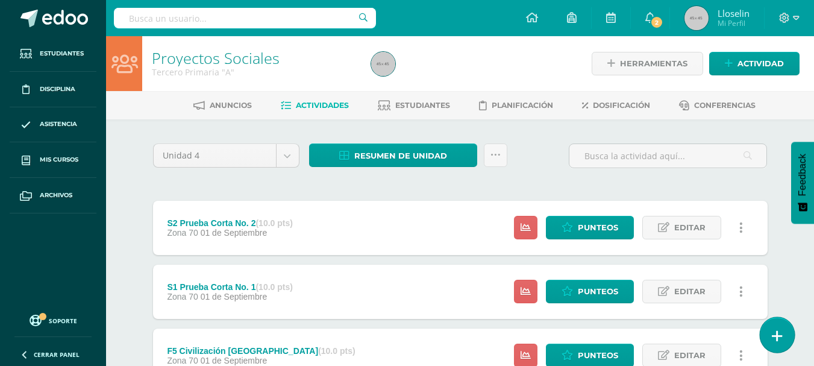
click at [781, 341] on icon at bounding box center [777, 336] width 11 height 14
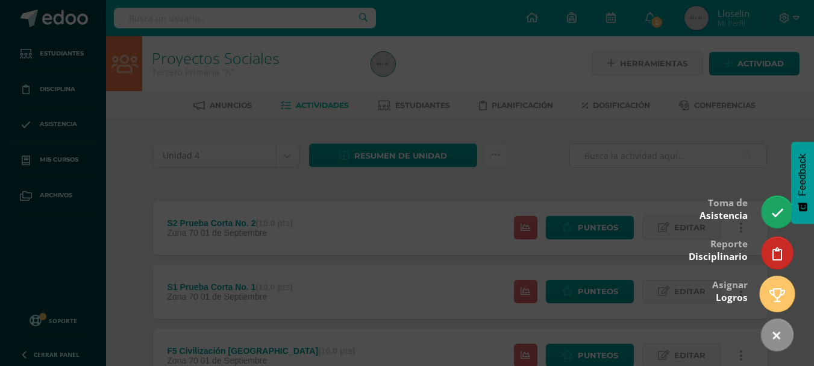
click at [773, 287] on link at bounding box center [776, 293] width 34 height 35
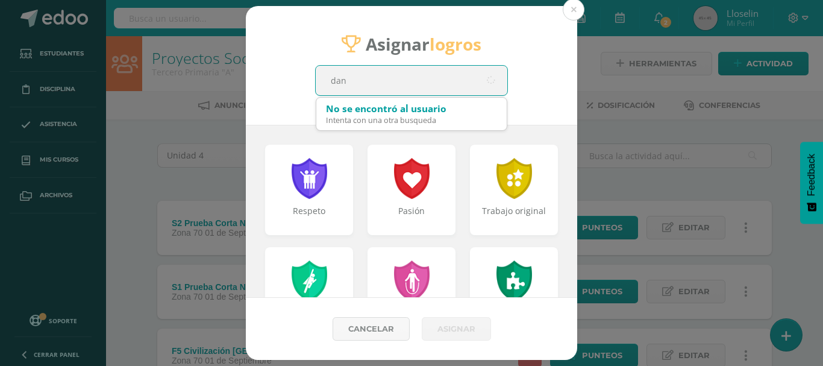
type input "dani"
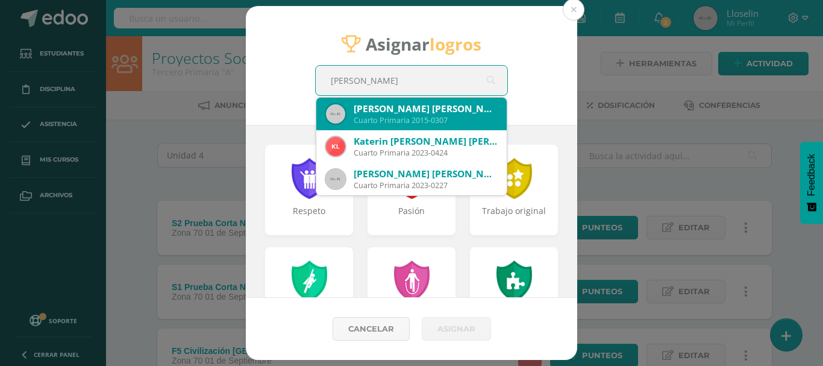
click at [365, 117] on div "Cuarto Primaria 2015-0307" at bounding box center [425, 120] width 143 height 10
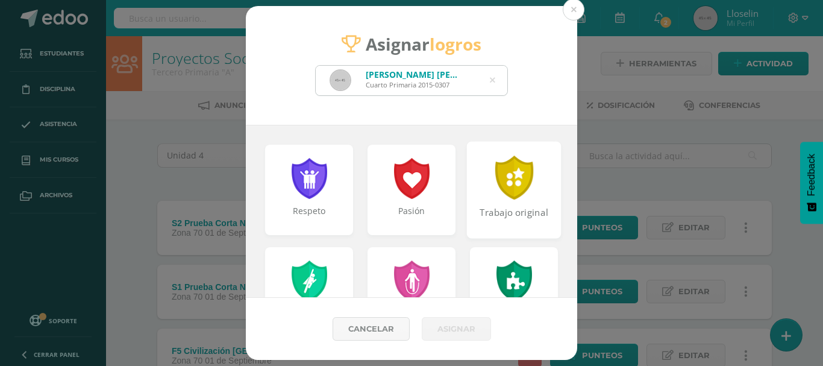
click at [514, 201] on div "Trabajo original" at bounding box center [514, 189] width 95 height 97
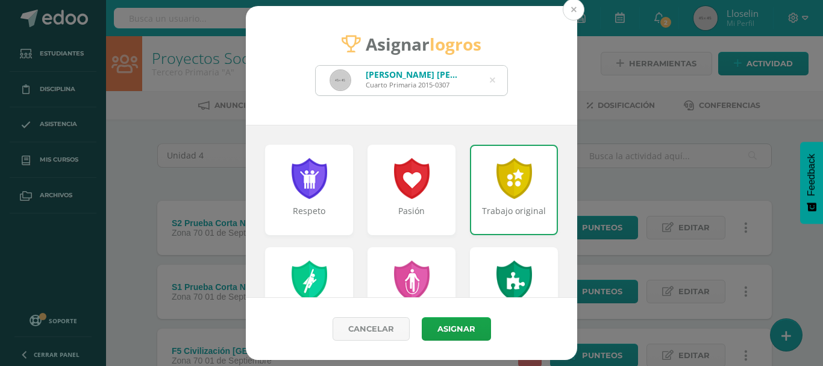
click at [572, 11] on button at bounding box center [574, 10] width 22 height 22
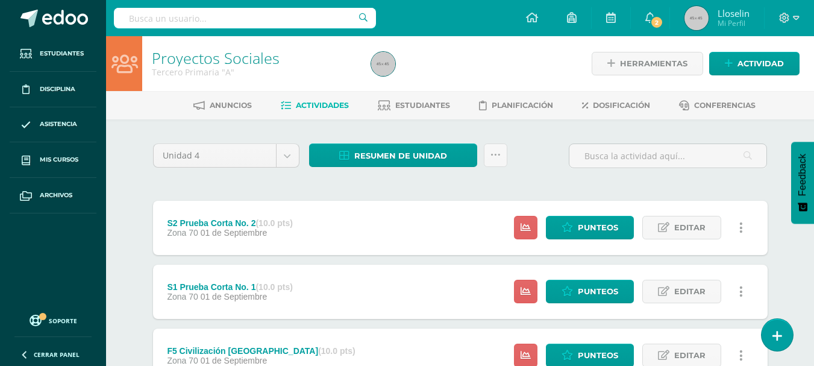
scroll to position [37, 0]
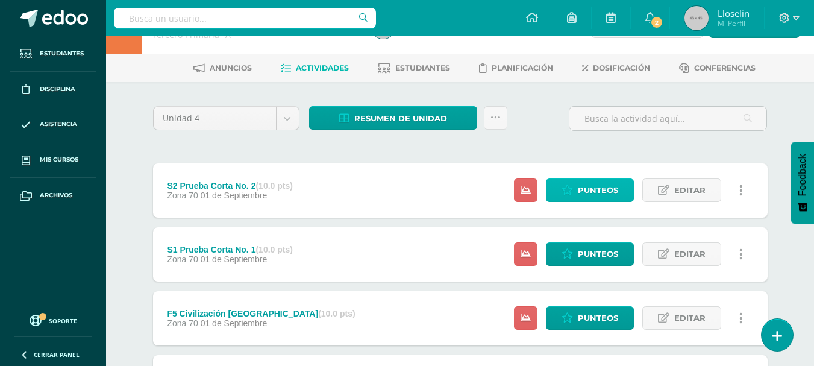
click at [586, 196] on span "Punteos" at bounding box center [598, 190] width 40 height 22
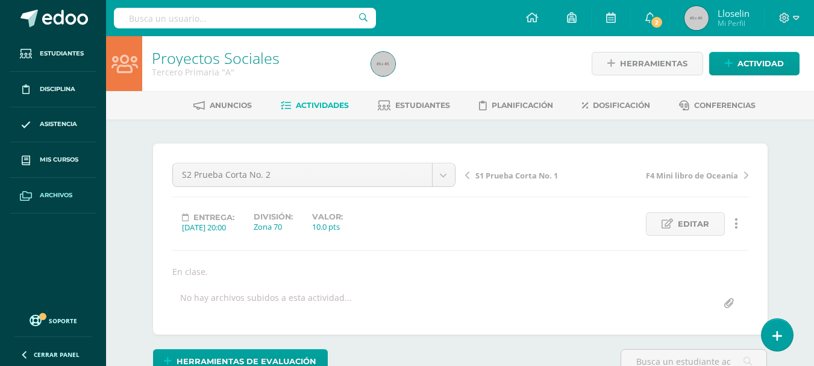
click at [43, 195] on span "Archivos" at bounding box center [56, 195] width 33 height 10
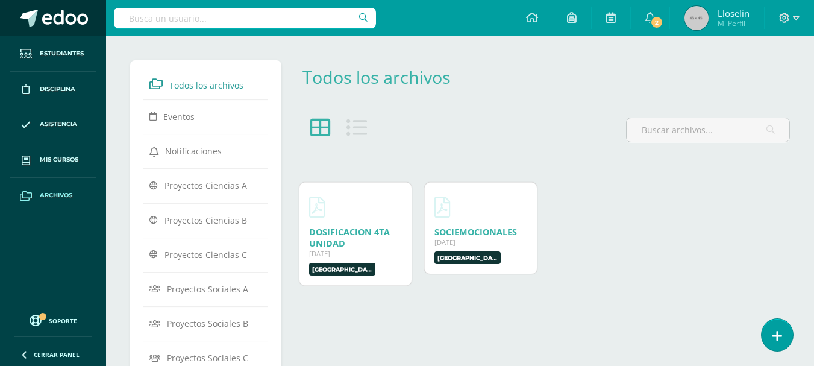
click at [68, 28] on link at bounding box center [53, 18] width 106 height 36
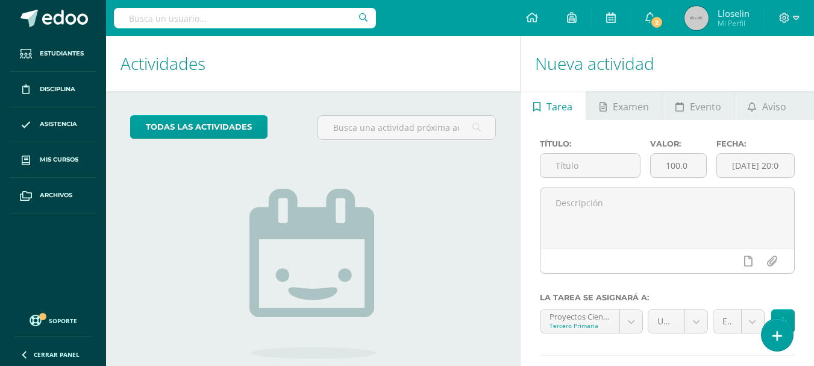
scroll to position [32, 0]
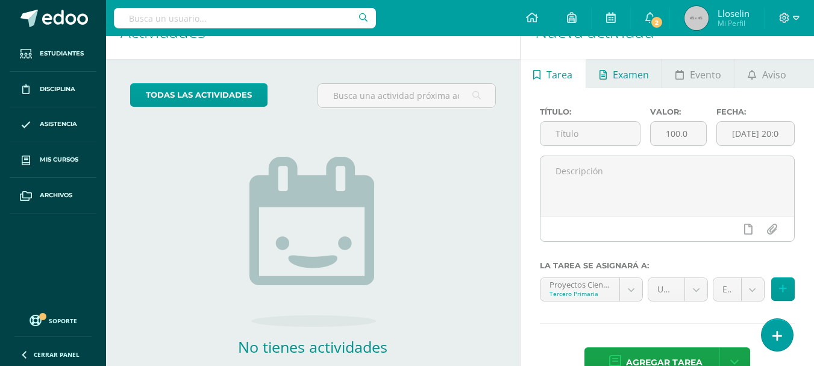
click at [620, 84] on span "Examen" at bounding box center [631, 74] width 36 height 29
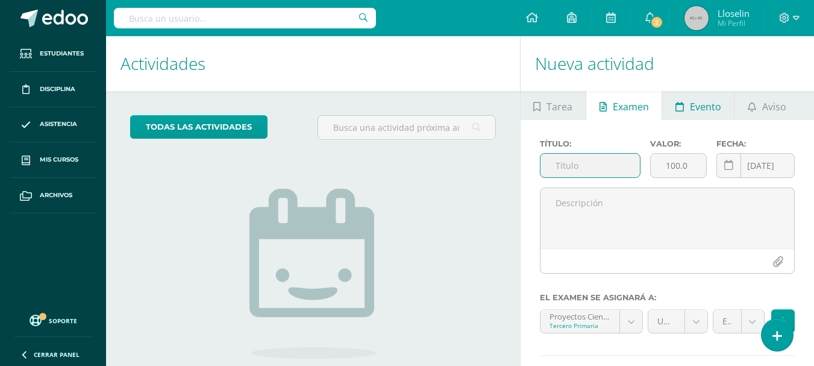
click at [692, 105] on span "Evento" at bounding box center [705, 106] width 31 height 29
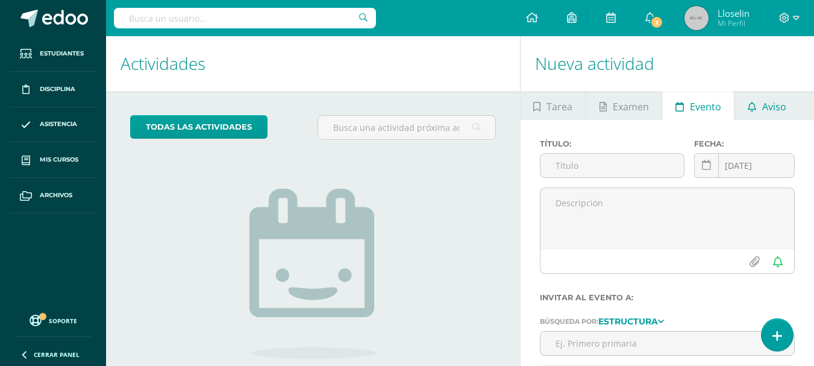
click at [762, 110] on span "Aviso" at bounding box center [774, 106] width 24 height 29
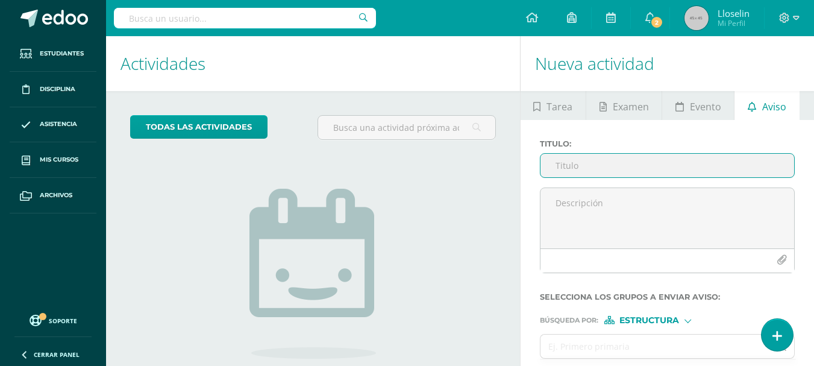
click at [649, 162] on input "Titulo :" at bounding box center [667, 165] width 254 height 23
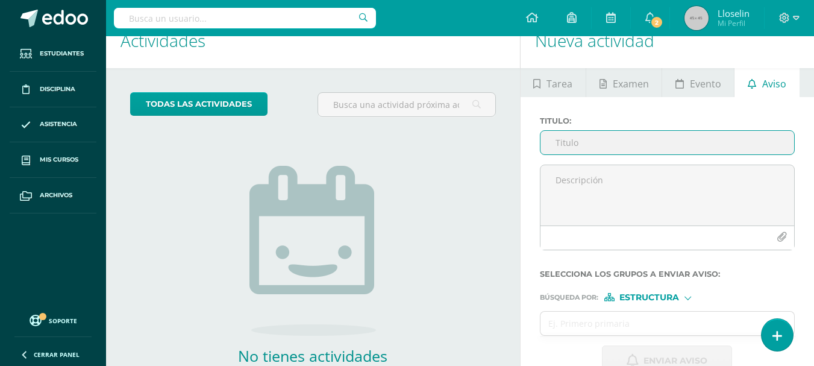
scroll to position [23, 0]
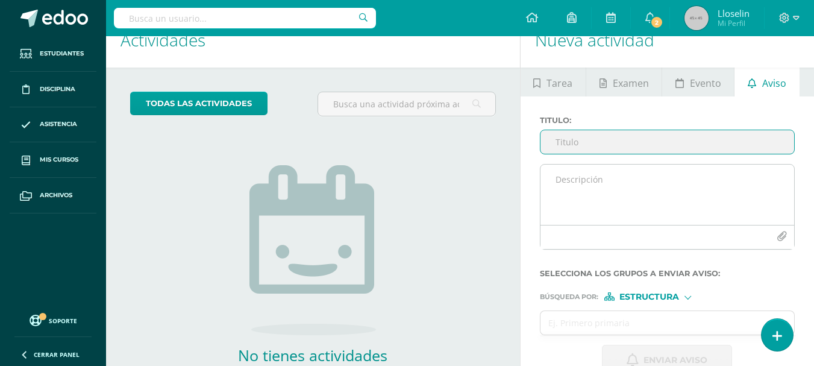
click at [605, 184] on textarea at bounding box center [667, 194] width 254 height 60
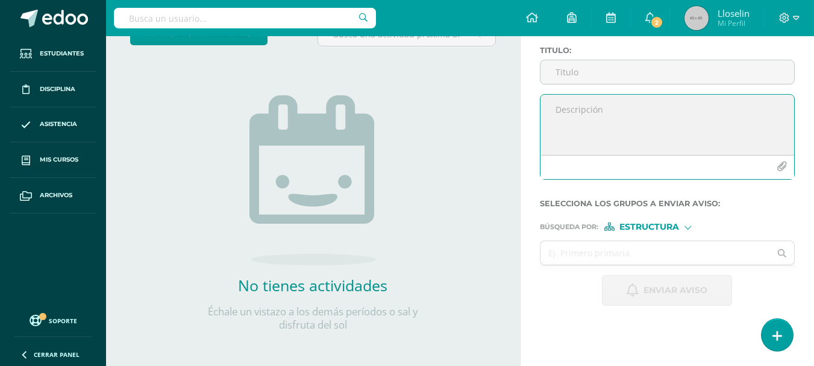
scroll to position [94, 0]
click at [686, 229] on div "Estructura" at bounding box center [649, 226] width 90 height 8
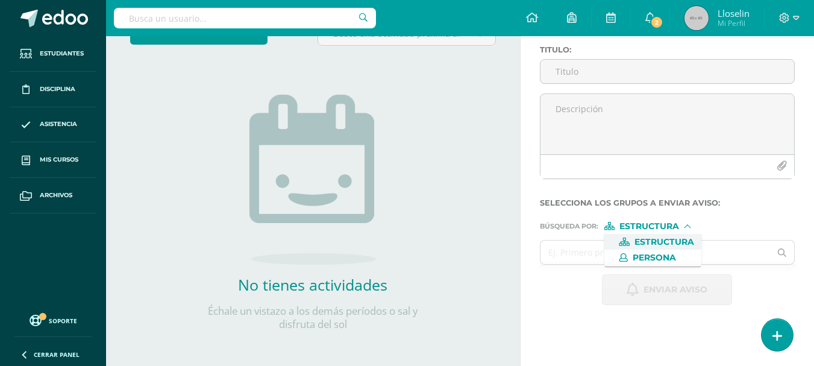
click at [649, 245] on span "Estructura" at bounding box center [664, 241] width 60 height 7
click at [622, 245] on input "text" at bounding box center [655, 251] width 230 height 23
type input "ter"
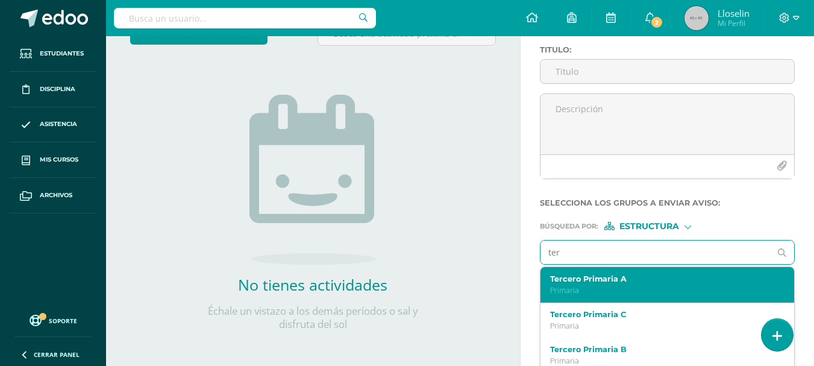
click at [616, 287] on p "Primaria" at bounding box center [662, 290] width 225 height 10
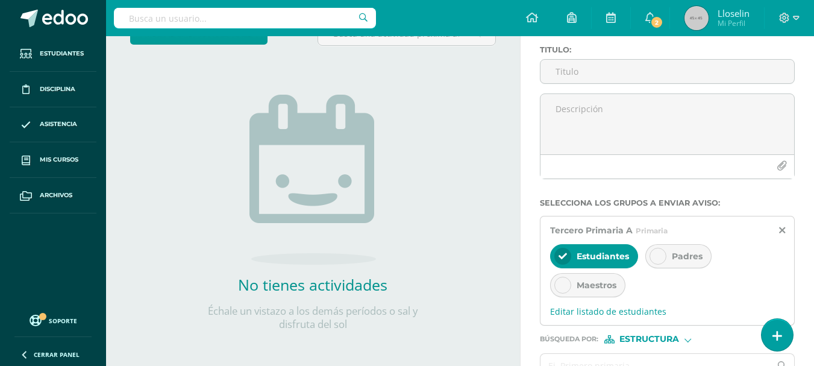
click at [673, 255] on span "Padres" at bounding box center [687, 256] width 31 height 11
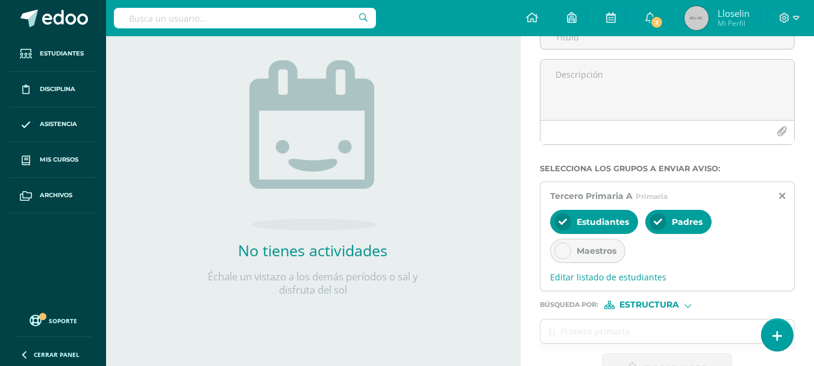
scroll to position [129, 0]
click at [605, 278] on span "Editar listado de estudiantes" at bounding box center [667, 275] width 234 height 11
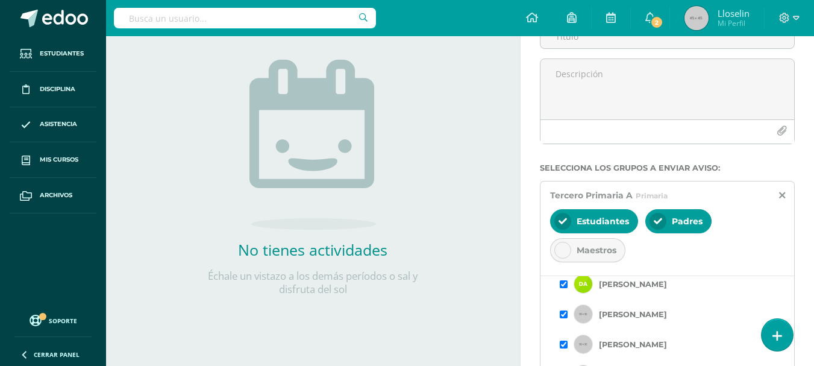
scroll to position [54, 0]
click at [563, 285] on input "checkbox" at bounding box center [564, 283] width 8 height 8
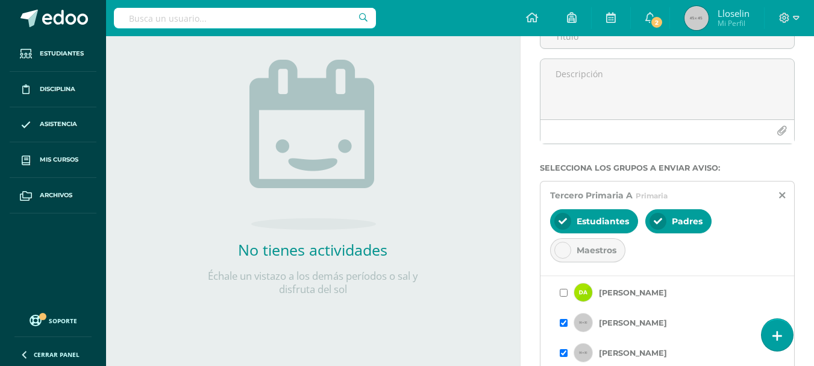
scroll to position [46, 0]
click at [564, 323] on input "checkbox" at bounding box center [564, 322] width 8 height 8
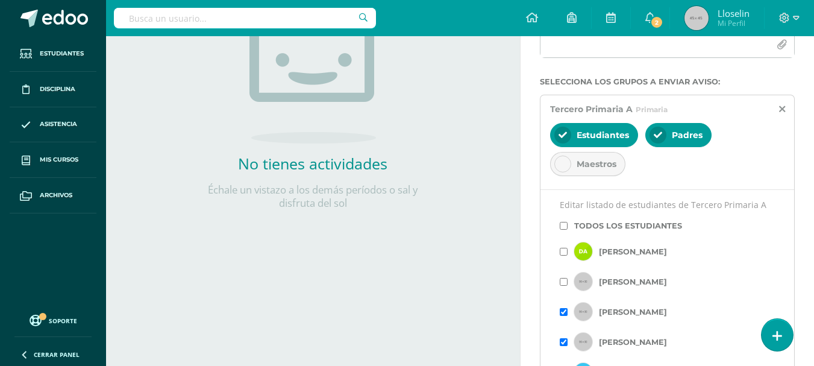
scroll to position [341, 0]
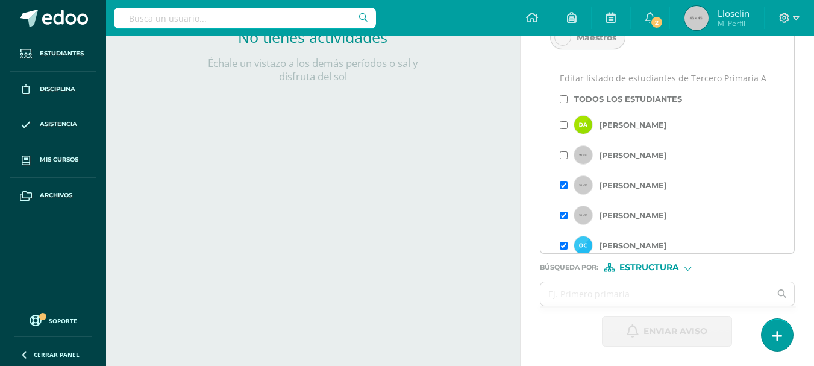
click at [631, 267] on span "Estructura" at bounding box center [649, 267] width 60 height 7
click at [638, 295] on span "Persona" at bounding box center [653, 298] width 43 height 7
click at [631, 295] on input "text" at bounding box center [655, 293] width 230 height 23
type input "n"
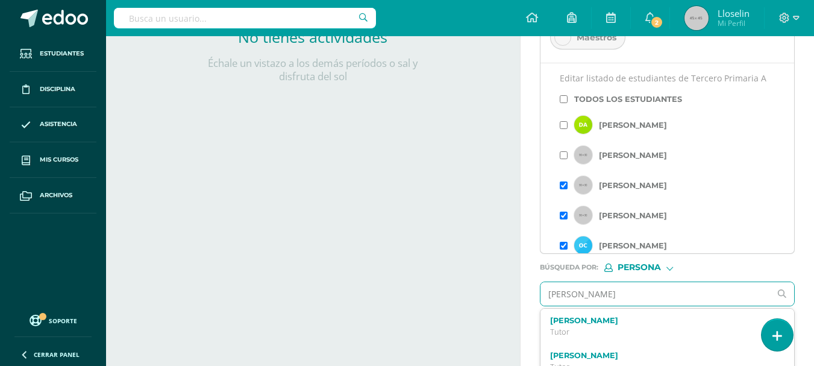
drag, startPoint x: 631, startPoint y: 295, endPoint x: 440, endPoint y: 261, distance: 193.8
click at [440, 261] on div "Actividades Actividad todas las Actividades No tienes actividades Échale un vis…" at bounding box center [459, 30] width 717 height 671
type input "alejandra"
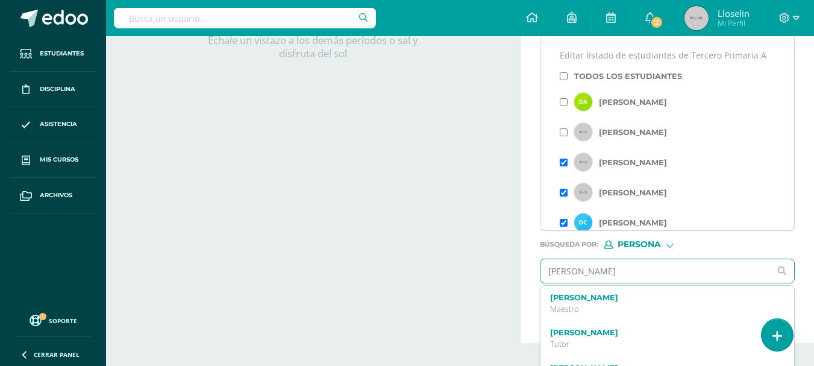
scroll to position [392, 0]
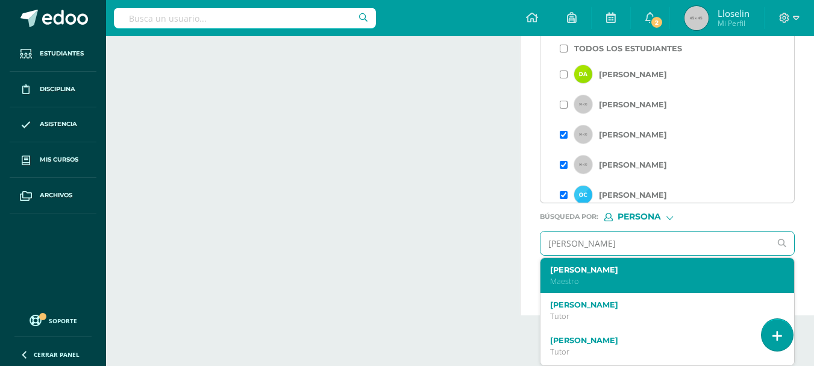
click at [617, 273] on label "Alejandra de Andrino" at bounding box center [662, 269] width 225 height 9
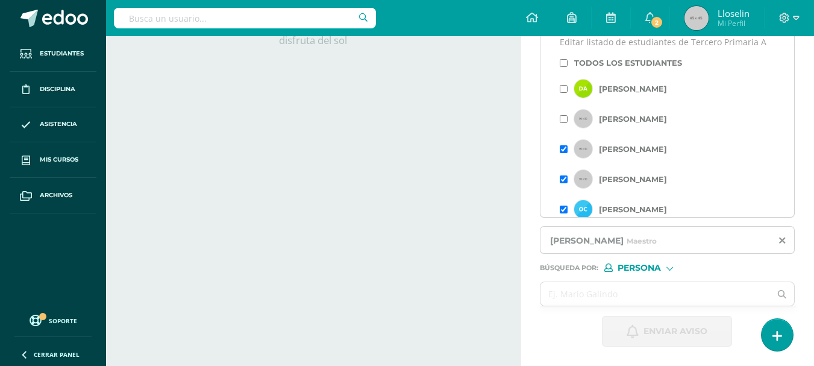
scroll to position [378, 0]
click at [629, 295] on input "text" at bounding box center [655, 293] width 230 height 23
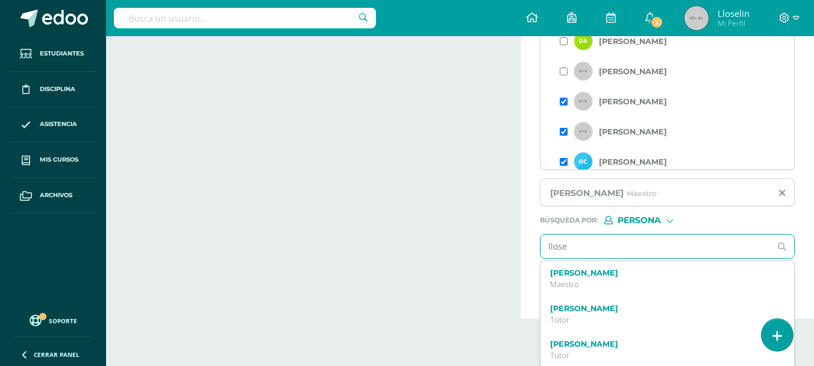
scroll to position [426, 0]
type input "lloselin"
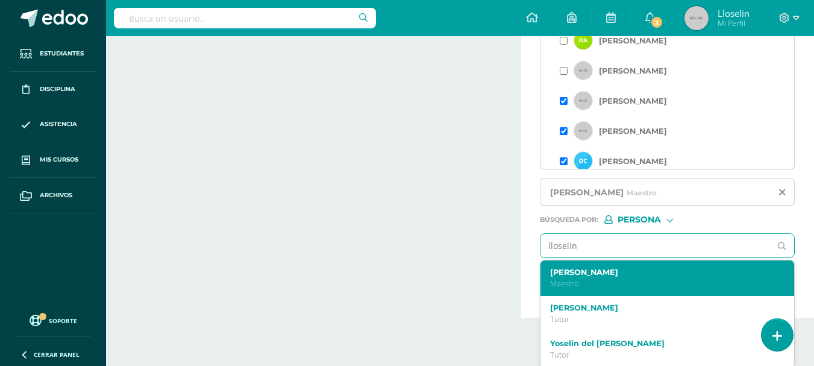
click at [622, 285] on p "Maestro" at bounding box center [662, 283] width 225 height 10
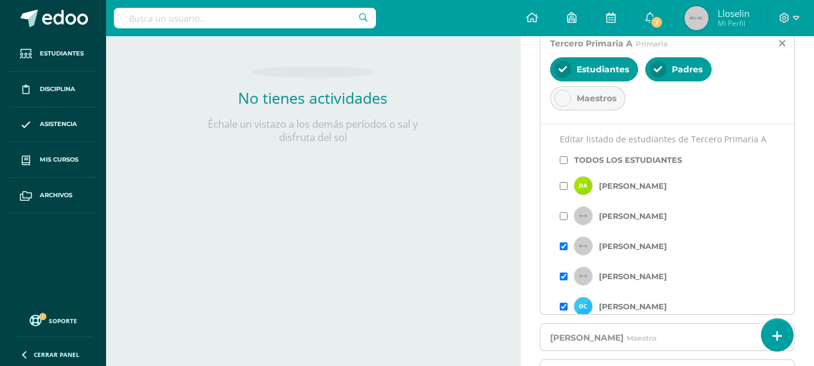
scroll to position [280, 0]
click at [783, 42] on icon at bounding box center [782, 44] width 6 height 10
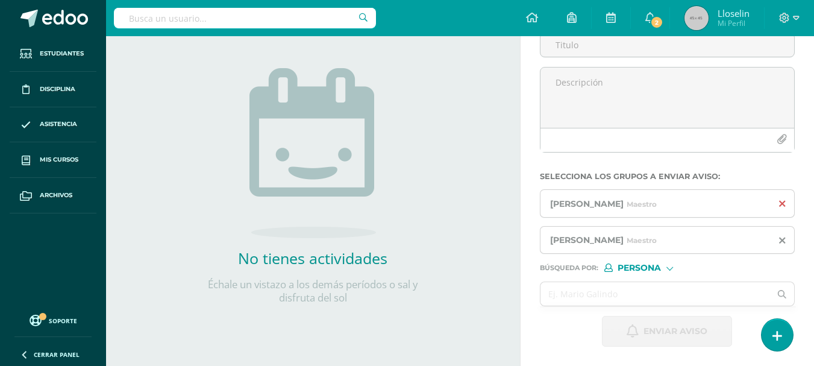
click at [783, 205] on icon at bounding box center [782, 204] width 6 height 10
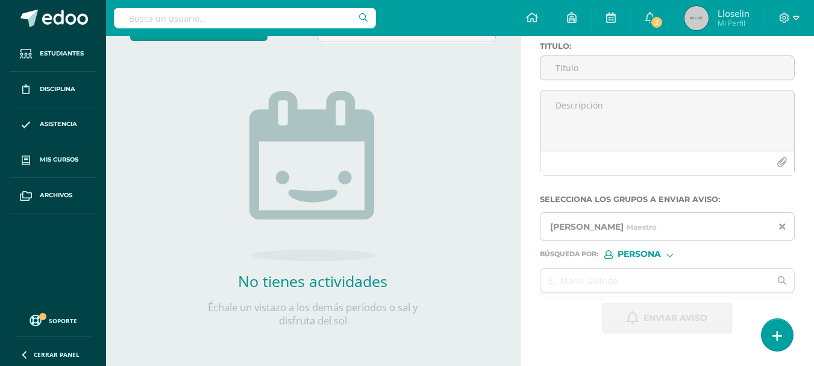
scroll to position [98, 0]
click at [582, 72] on input "Titulo :" at bounding box center [667, 67] width 254 height 23
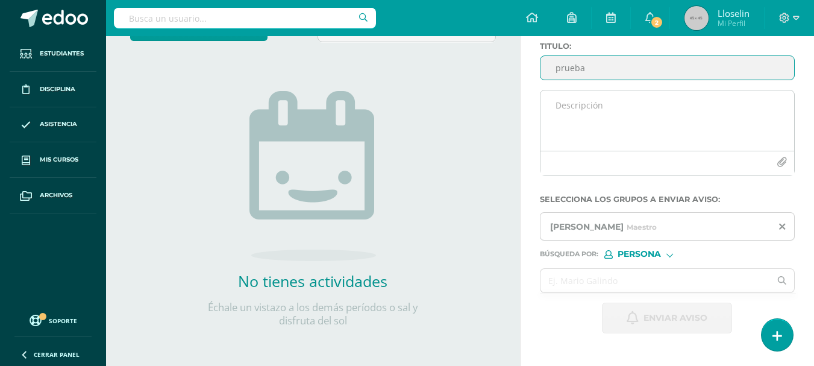
type input "prueba"
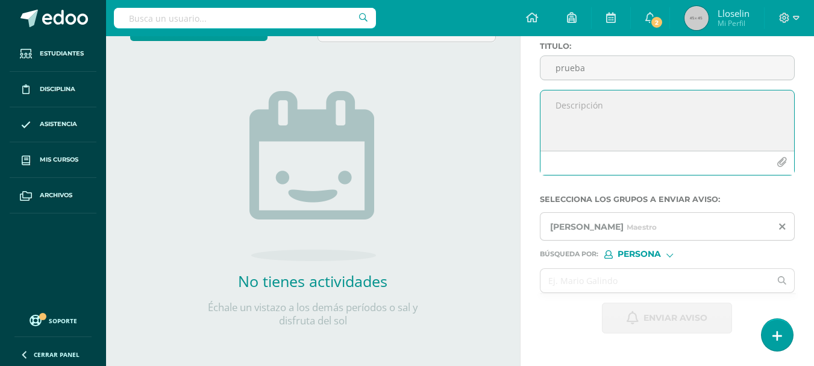
click at [591, 119] on textarea at bounding box center [667, 120] width 254 height 60
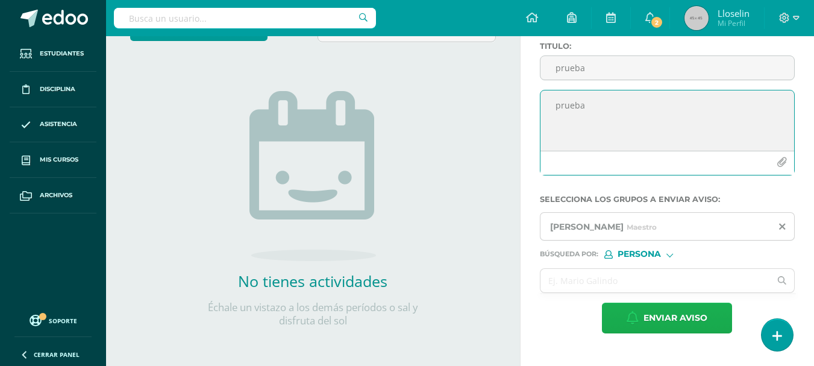
type textarea "prueba"
click at [658, 318] on span "Enviar aviso" at bounding box center [675, 318] width 64 height 30
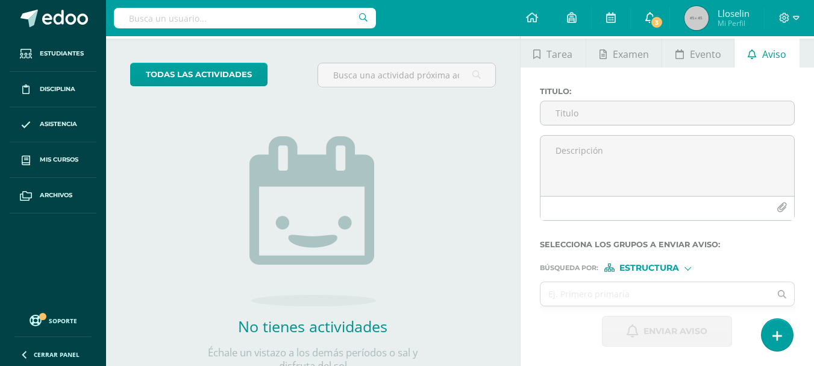
click at [650, 25] on link "3" at bounding box center [650, 18] width 39 height 36
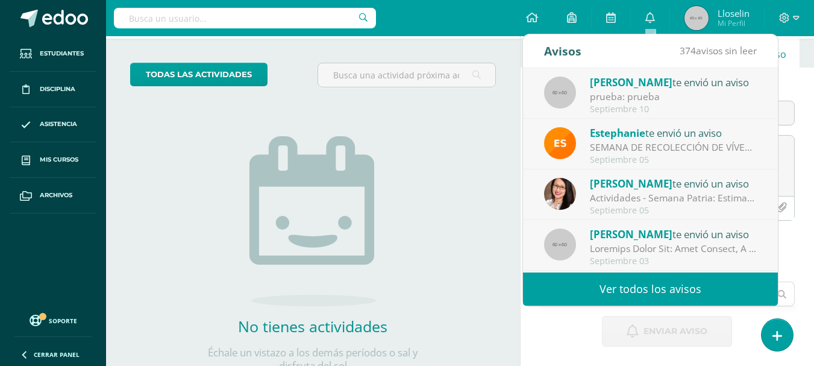
click at [708, 90] on div "prueba: prueba" at bounding box center [673, 97] width 167 height 14
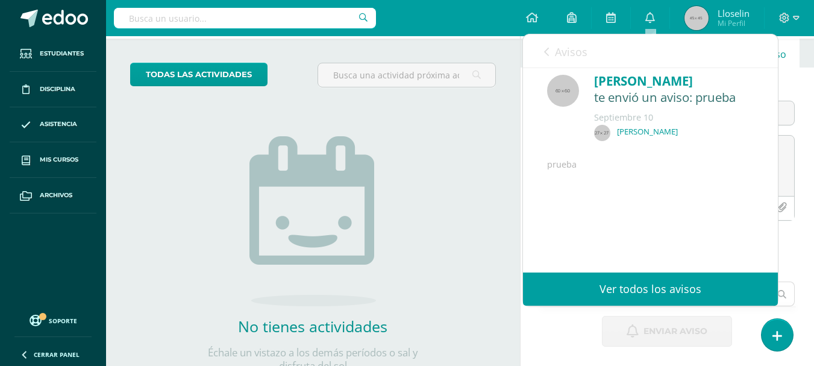
scroll to position [38, 0]
click at [562, 52] on span "Avisos" at bounding box center [571, 52] width 33 height 14
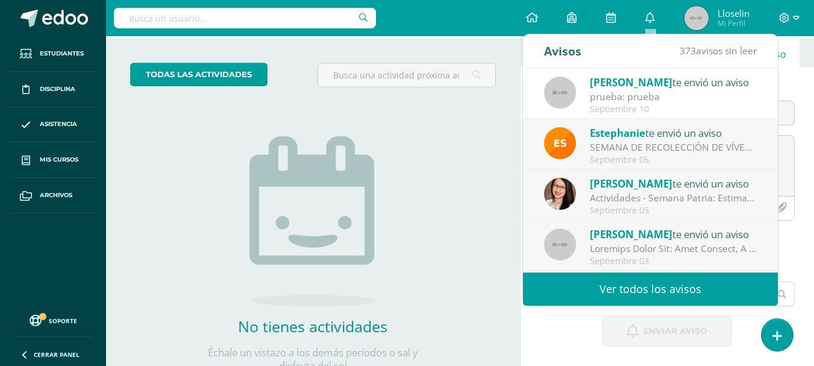
click at [667, 142] on div "SEMANA DE RECOLECCIÓN DE VÍVERES: ¡Queridos Papitos! Compartimos información im…" at bounding box center [673, 147] width 167 height 14
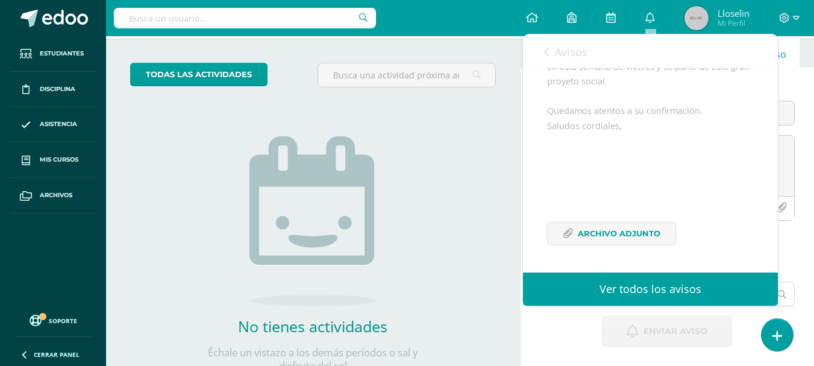
scroll to position [191, 0]
click at [612, 237] on span "Archivo Adjunto" at bounding box center [619, 233] width 83 height 22
click at [549, 51] on icon at bounding box center [546, 52] width 5 height 10
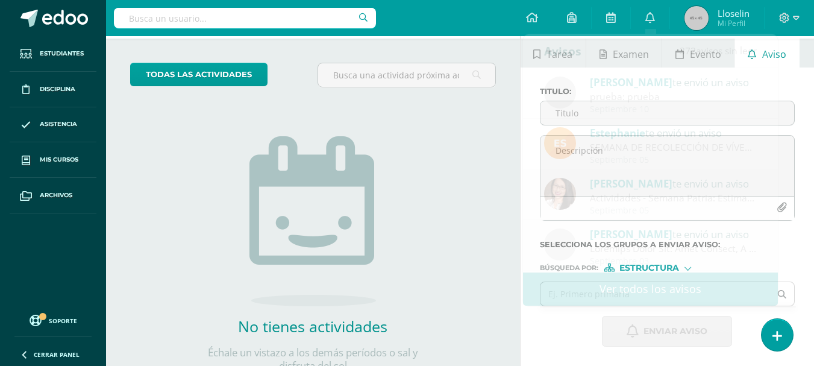
click at [361, 131] on div "No tienes actividades Échale un vistazo a los demás períodos o sal y disfruta d…" at bounding box center [312, 234] width 241 height 275
